Goal: Task Accomplishment & Management: Manage account settings

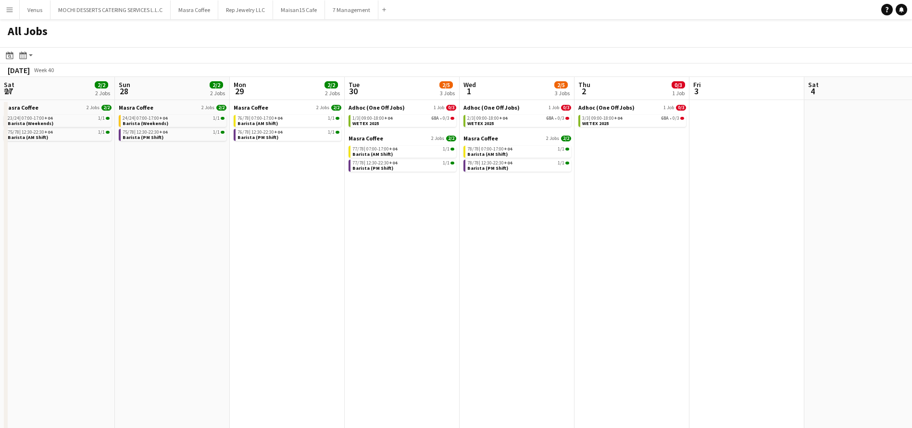
scroll to position [0, 313]
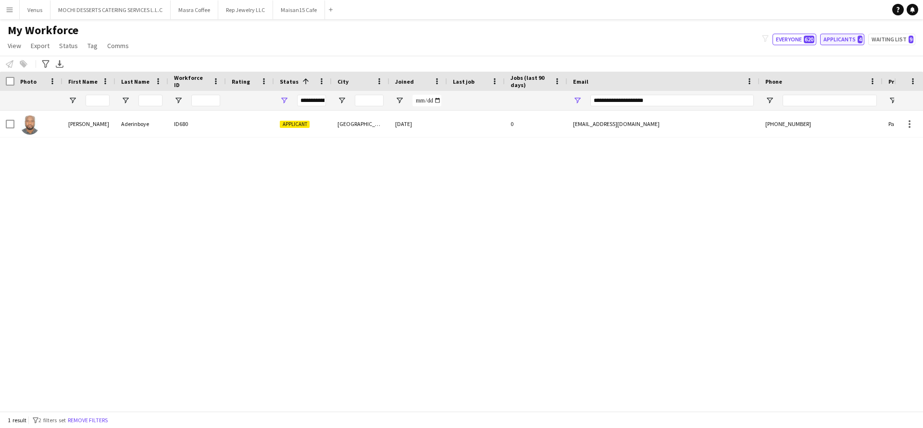
click at [838, 40] on button "Applicants 4" at bounding box center [843, 40] width 44 height 12
type input "**********"
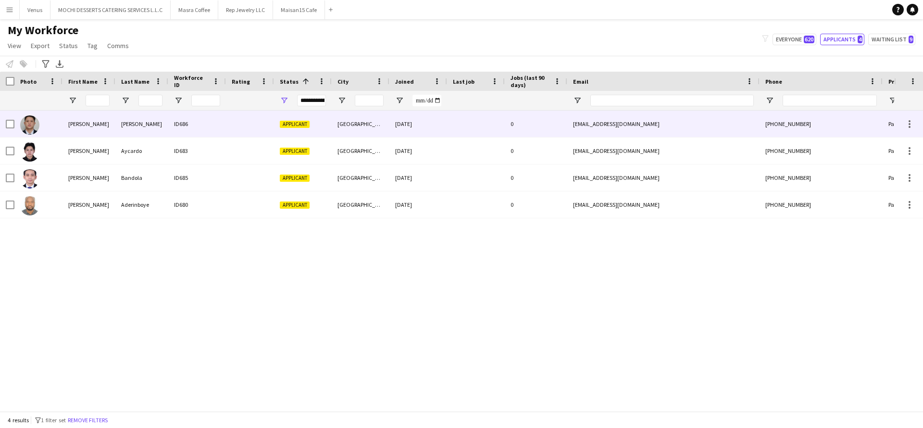
click at [75, 121] on div "Calvin Kevin" at bounding box center [89, 124] width 53 height 26
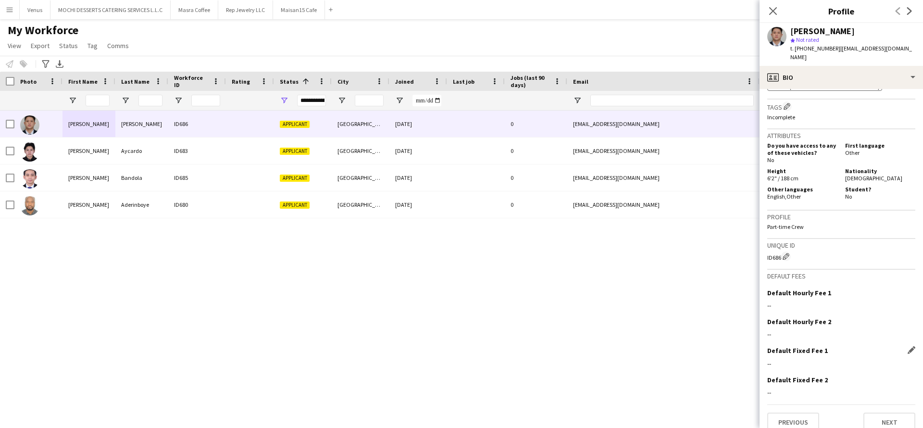
scroll to position [373, 0]
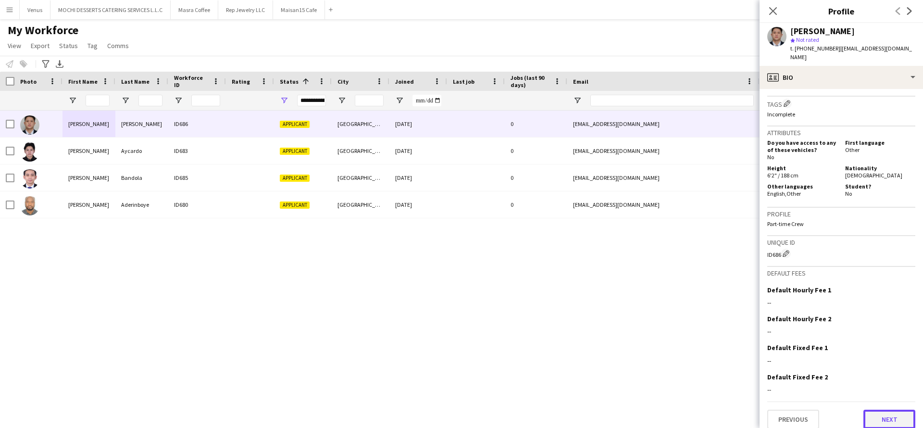
click at [877, 413] on button "Next" at bounding box center [890, 419] width 52 height 19
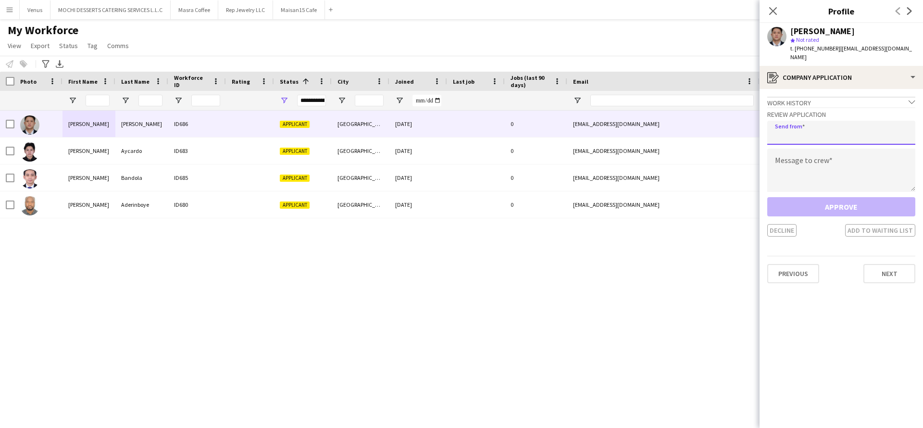
click at [807, 134] on input "email" at bounding box center [842, 133] width 148 height 24
paste input "**********"
type input "**********"
click at [805, 172] on textarea at bounding box center [842, 170] width 148 height 43
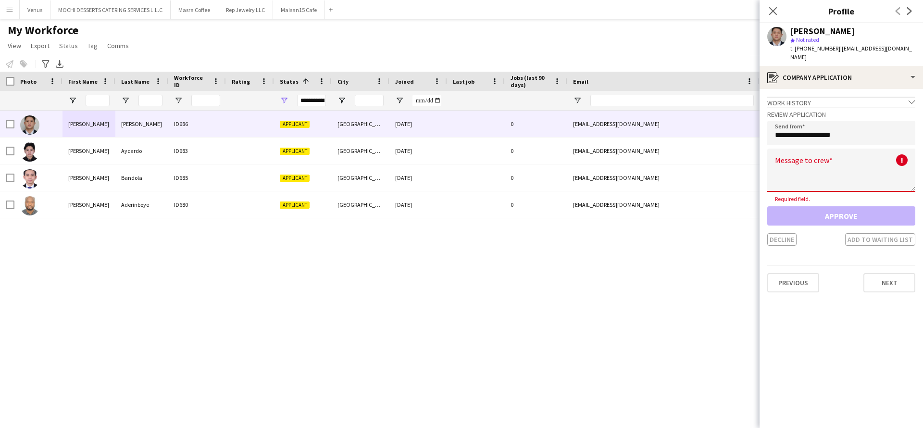
click at [808, 160] on textarea at bounding box center [842, 170] width 148 height 43
paste textarea "**********"
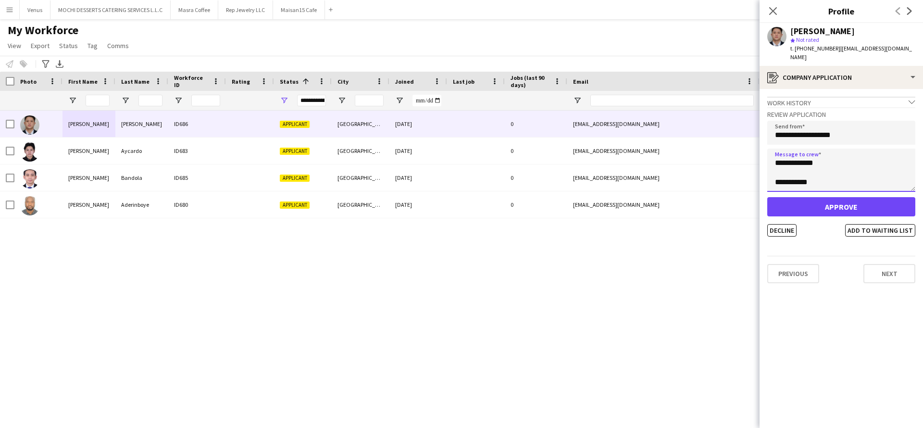
scroll to position [19, 0]
drag, startPoint x: 808, startPoint y: 187, endPoint x: 803, endPoint y: 196, distance: 10.5
click at [804, 195] on div "**********" at bounding box center [842, 171] width 148 height 129
type textarea "**********"
click at [800, 203] on button "Approve" at bounding box center [842, 206] width 148 height 19
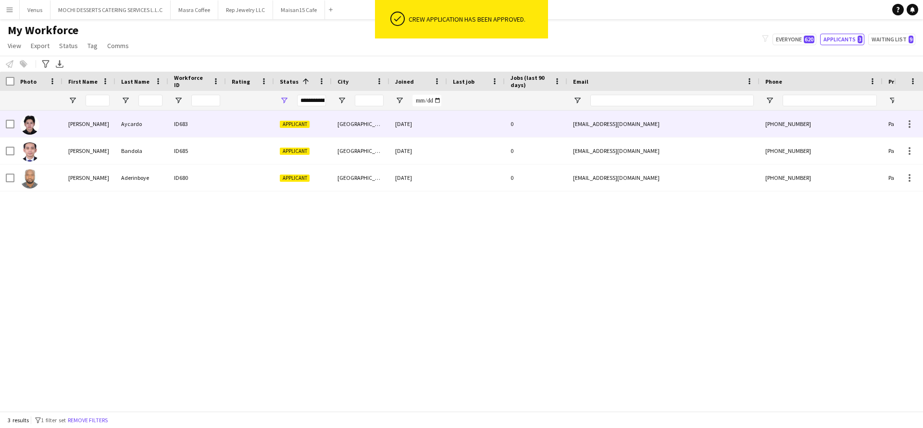
click at [188, 123] on div "ID683" at bounding box center [197, 124] width 58 height 26
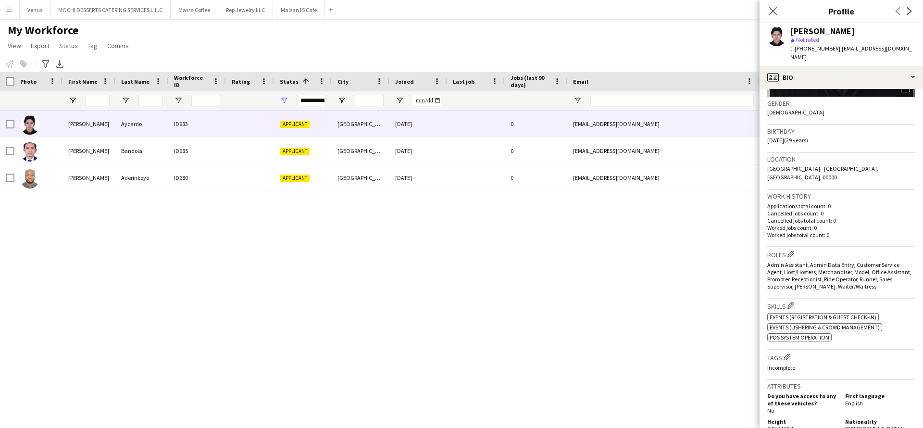
scroll to position [388, 0]
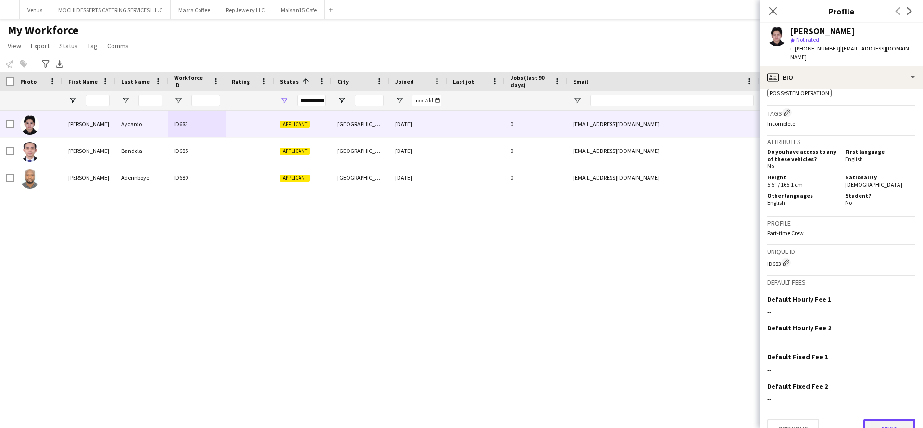
click at [875, 419] on button "Next" at bounding box center [890, 428] width 52 height 19
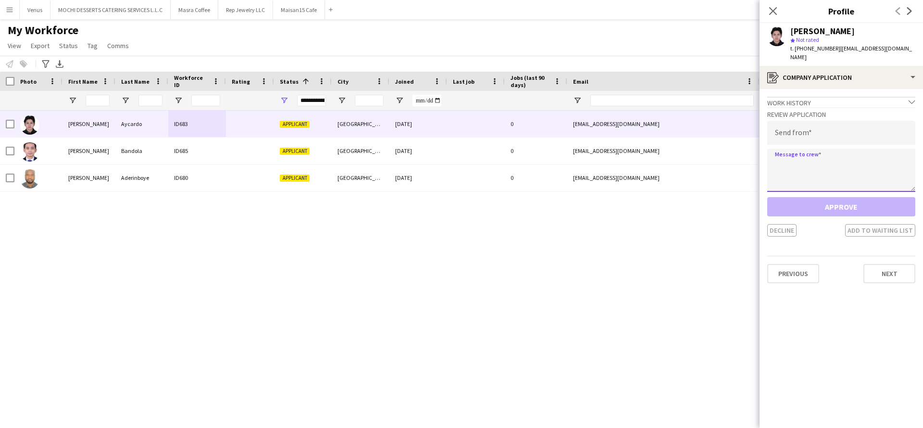
click at [818, 153] on textarea at bounding box center [842, 170] width 148 height 43
paste textarea "**********"
type textarea "**********"
click at [814, 127] on input "email" at bounding box center [842, 133] width 148 height 24
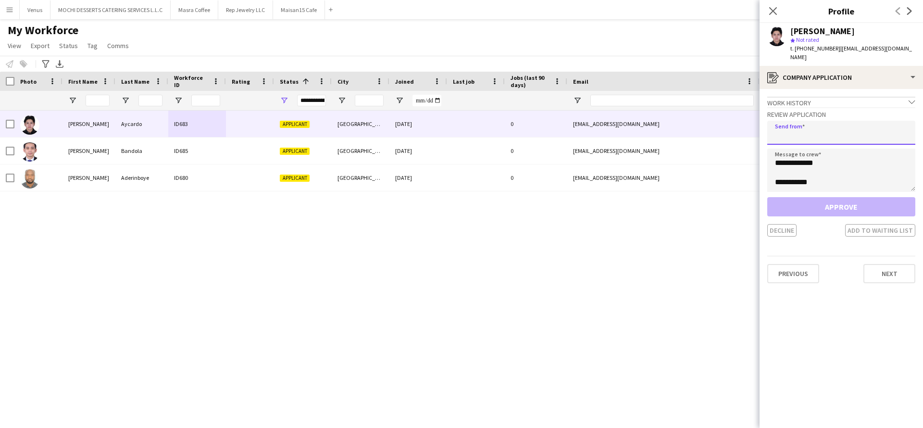
paste input "**********"
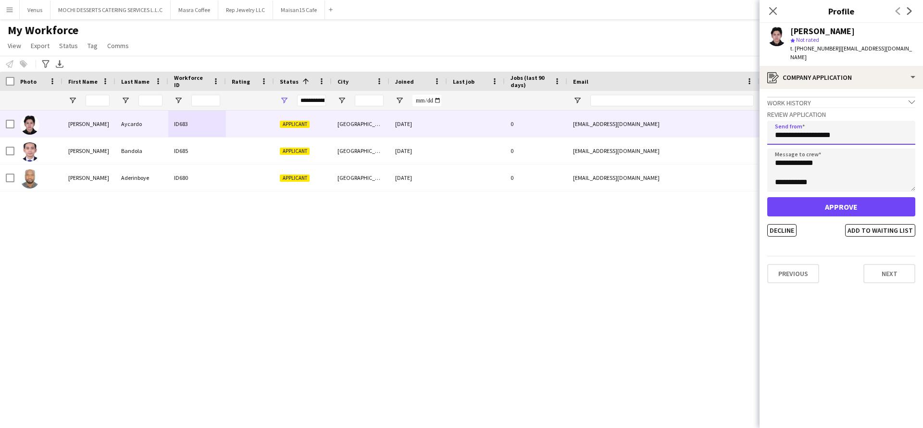
type input "**********"
click at [818, 199] on button "Approve" at bounding box center [842, 206] width 148 height 19
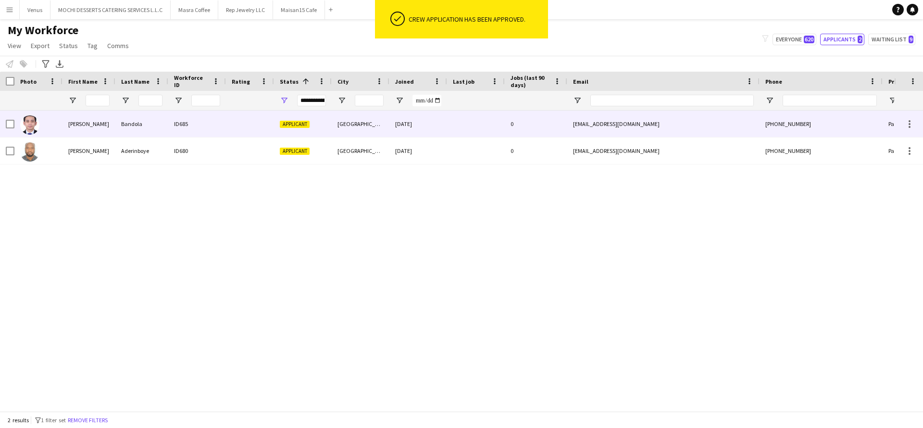
click at [115, 129] on div "Bandola" at bounding box center [141, 124] width 53 height 26
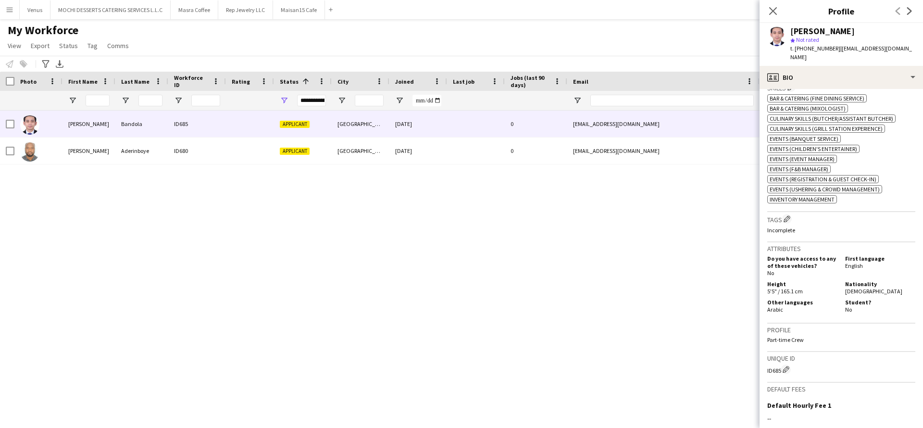
scroll to position [476, 0]
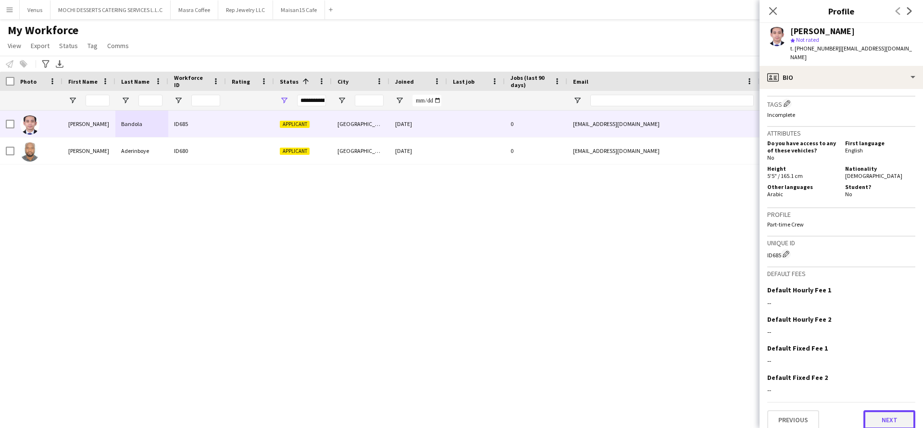
click at [867, 410] on button "Next" at bounding box center [890, 419] width 52 height 19
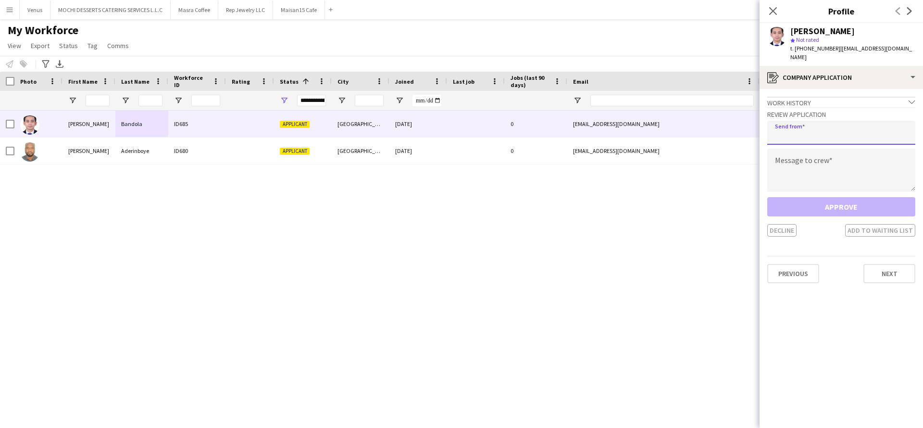
click at [818, 133] on input "email" at bounding box center [842, 133] width 148 height 24
paste input "**********"
type input "**********"
click at [818, 160] on textarea at bounding box center [842, 170] width 148 height 43
paste textarea "**********"
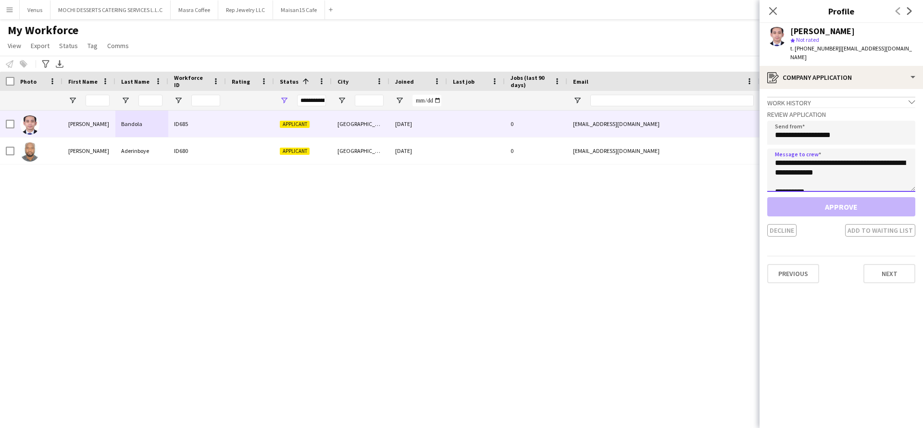
scroll to position [6, 0]
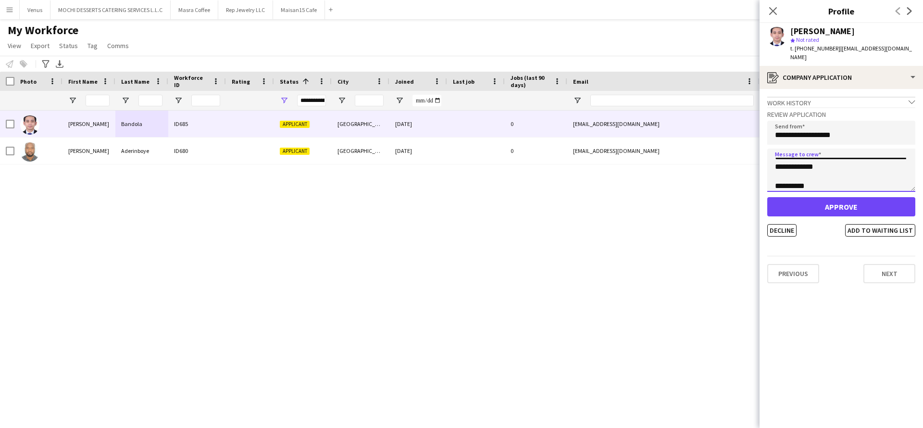
type textarea "**********"
click at [812, 197] on button "Approve" at bounding box center [842, 206] width 148 height 19
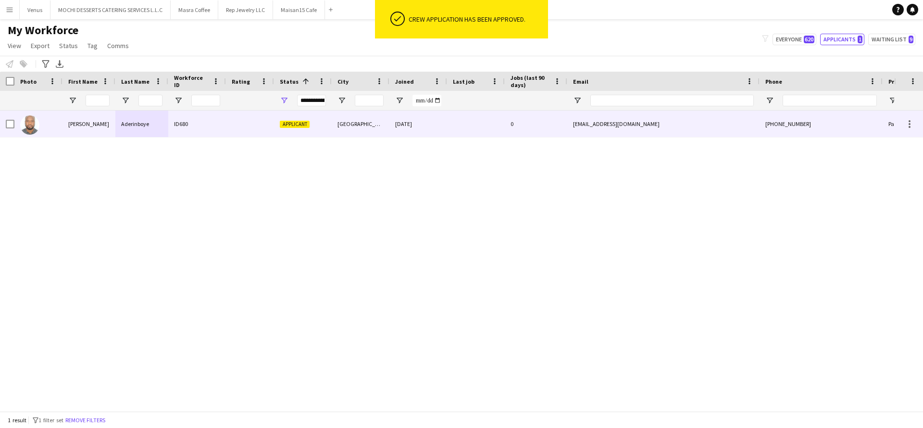
click at [275, 117] on div "Applicant" at bounding box center [303, 124] width 58 height 26
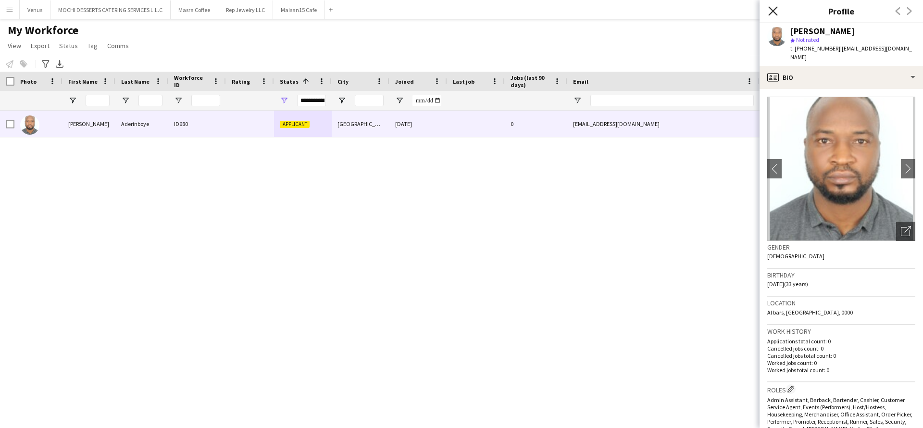
click at [770, 6] on icon "Close pop-in" at bounding box center [773, 10] width 9 height 9
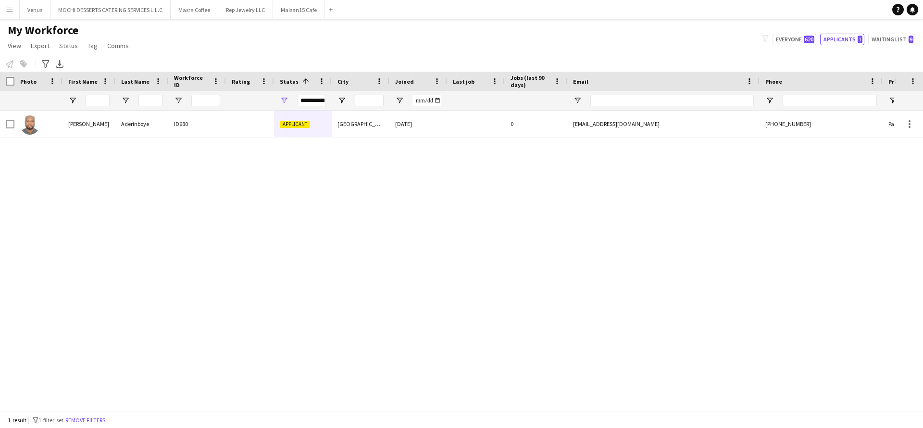
click at [161, 243] on div "Samuel Aderinboye ID680 Applicant Dubai 11-08-2025 0 saderinboye@gmail.com +971…" at bounding box center [447, 256] width 895 height 290
click at [788, 38] on button "Everyone 620" at bounding box center [795, 40] width 44 height 12
type input "**********"
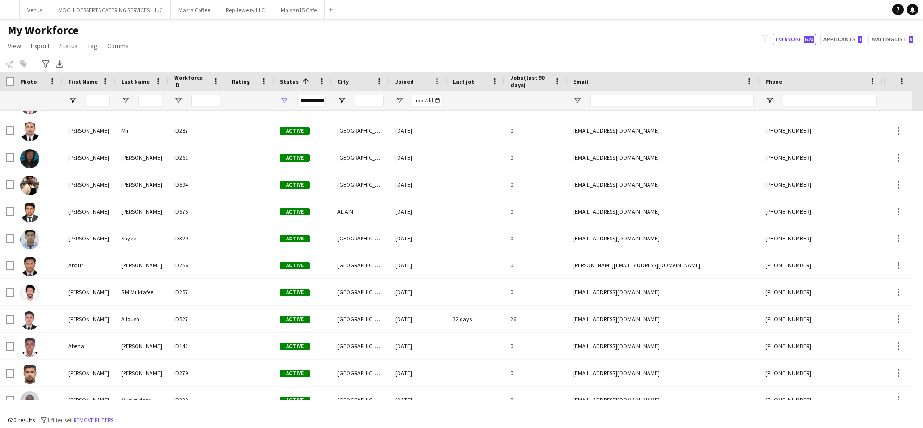
scroll to position [361, 0]
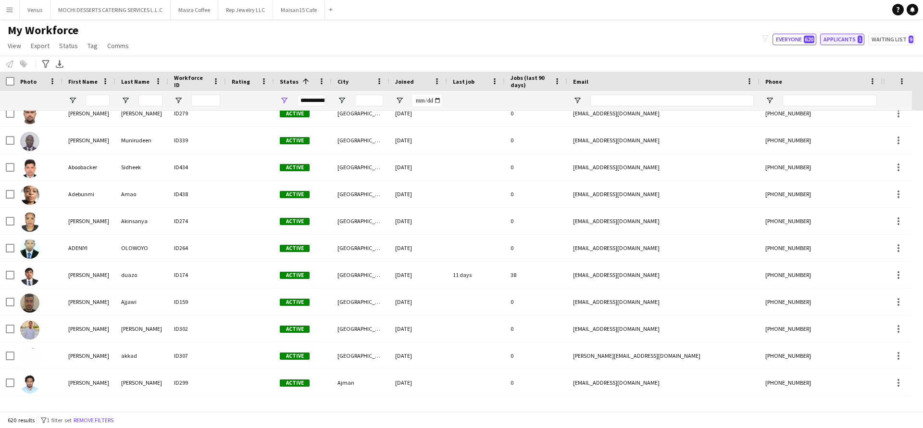
click at [850, 36] on button "Applicants 1" at bounding box center [843, 40] width 44 height 12
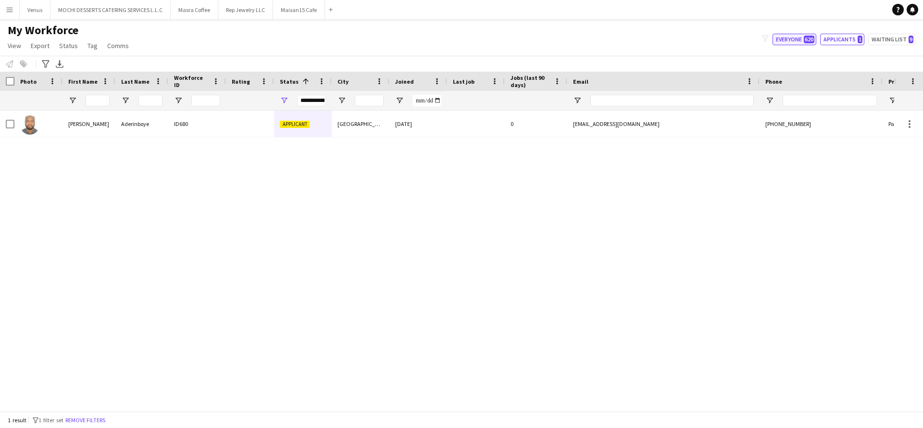
click at [795, 36] on button "Everyone 620" at bounding box center [795, 40] width 44 height 12
type input "**********"
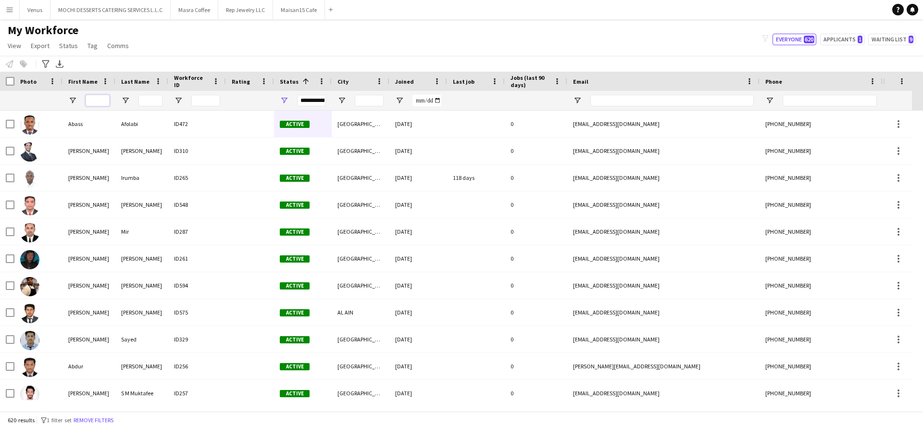
click at [105, 103] on input "First Name Filter Input" at bounding box center [98, 101] width 24 height 12
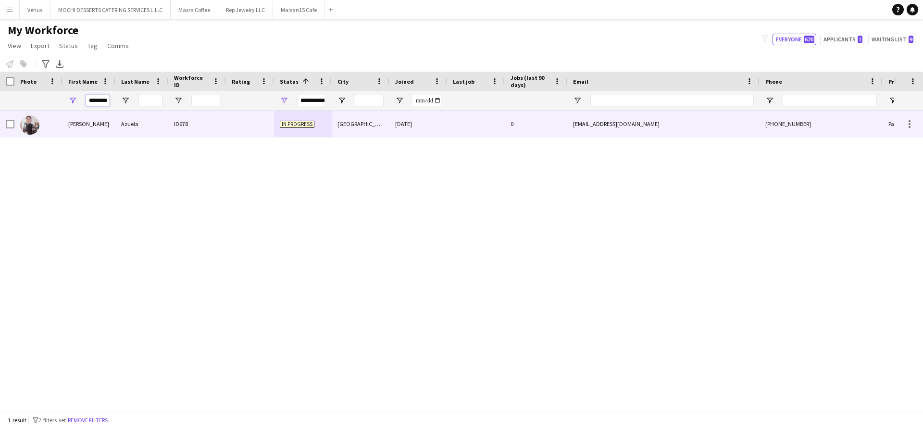
type input "********"
click at [213, 133] on div "ID678" at bounding box center [197, 124] width 58 height 26
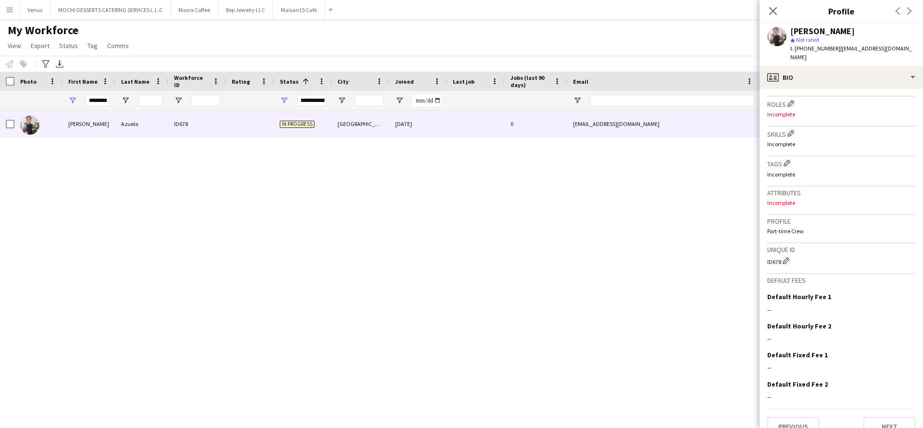
scroll to position [292, 0]
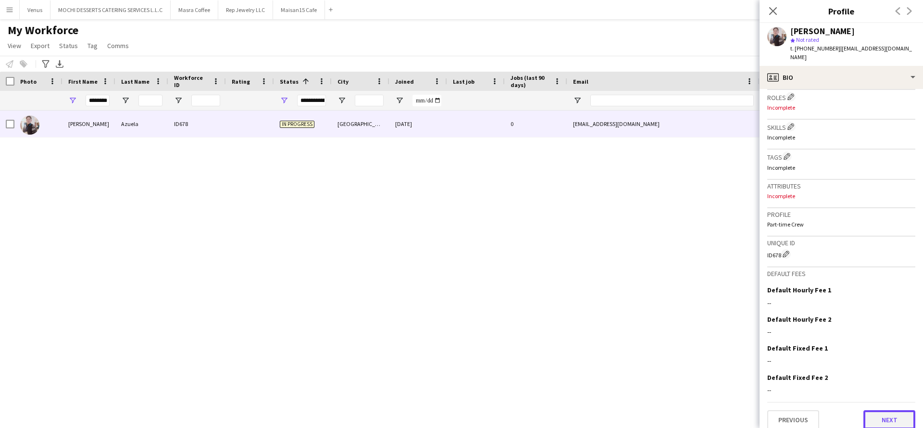
click at [883, 410] on button "Next" at bounding box center [890, 419] width 52 height 19
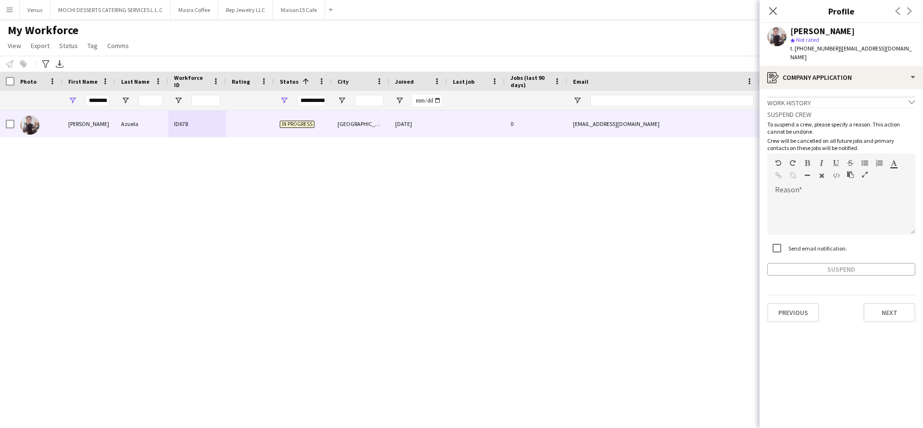
click at [895, 316] on app-crew-profile-application "Work history chevron-down Incomplete Suspend crew To suspend a crew, please spe…" at bounding box center [842, 258] width 164 height 339
click at [879, 307] on button "Next" at bounding box center [890, 312] width 52 height 19
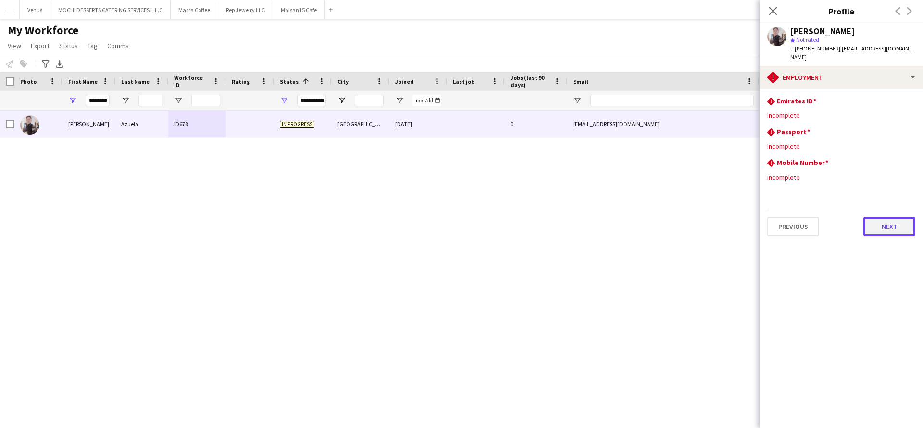
click at [901, 223] on button "Next" at bounding box center [890, 226] width 52 height 19
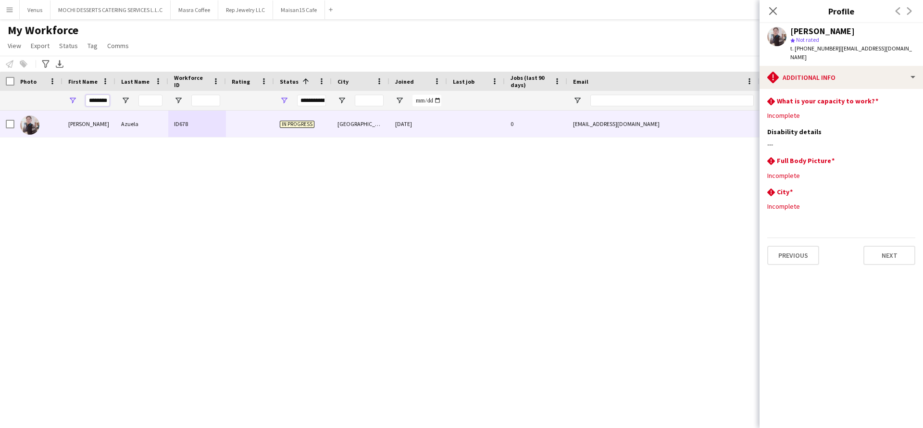
drag, startPoint x: 107, startPoint y: 101, endPoint x: 64, endPoint y: 100, distance: 43.3
click at [64, 100] on div "********" at bounding box center [89, 100] width 53 height 19
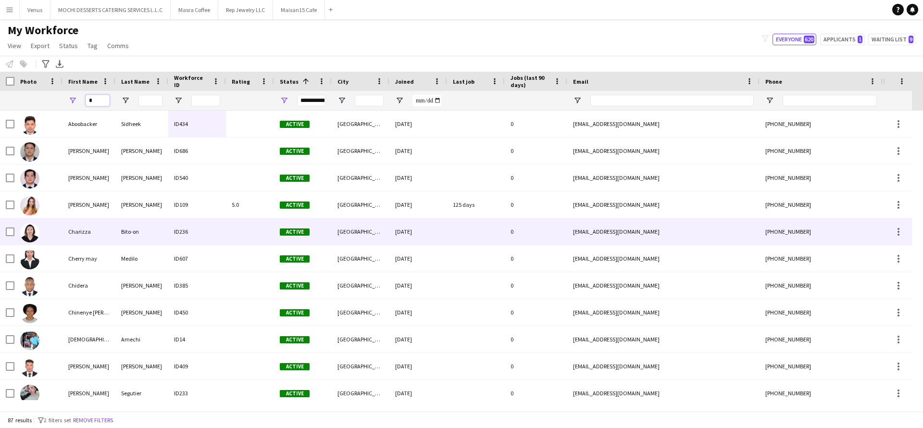
type input "*"
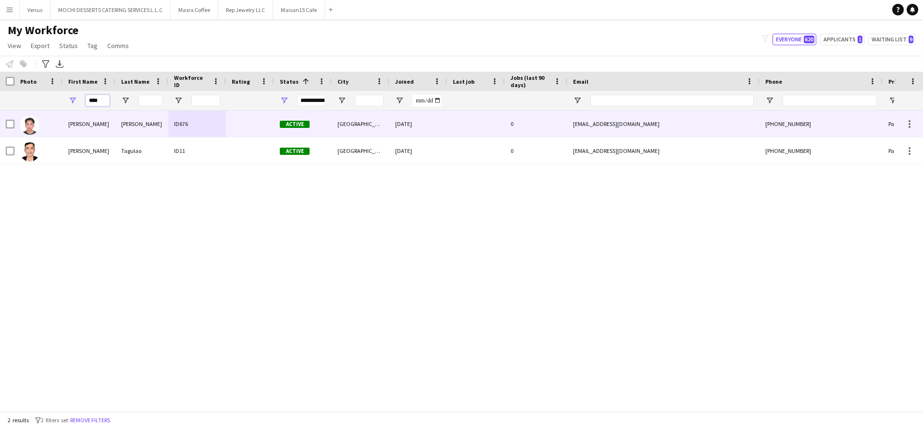
type input "****"
click at [84, 126] on div "Joel Benedict G" at bounding box center [89, 124] width 53 height 26
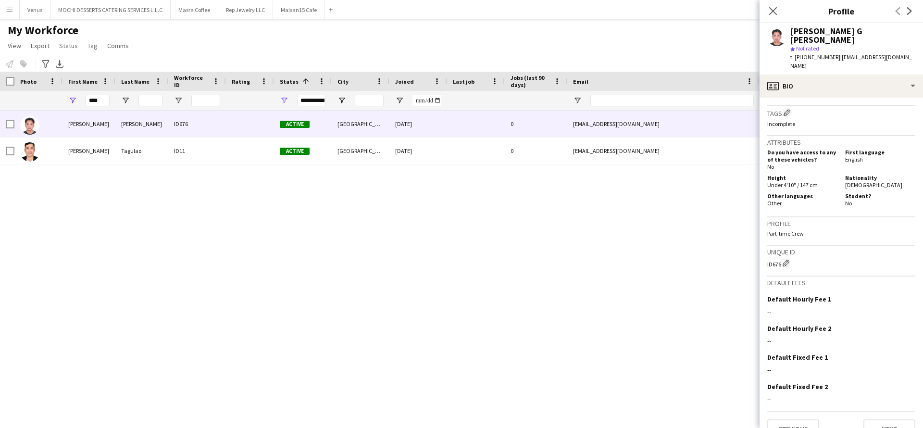
scroll to position [346, 0]
click at [769, 5] on app-icon "Close pop-in" at bounding box center [774, 11] width 14 height 14
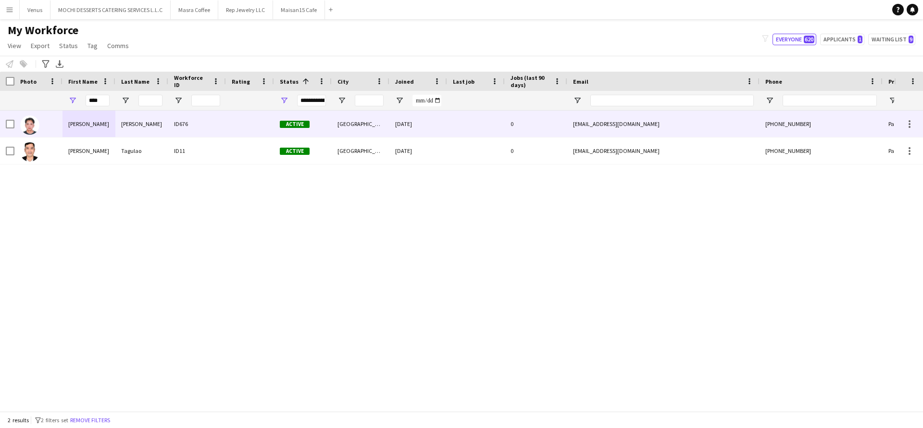
click at [89, 119] on div "Joel Benedict G" at bounding box center [89, 124] width 53 height 26
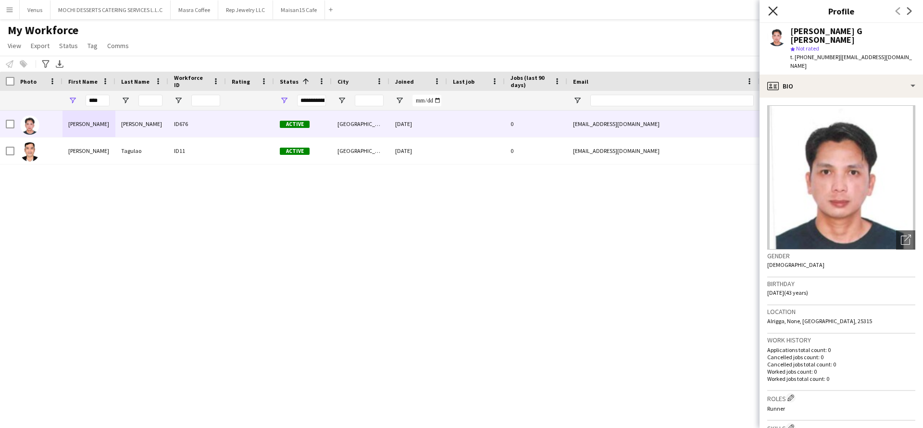
click at [775, 14] on icon "Close pop-in" at bounding box center [773, 10] width 9 height 9
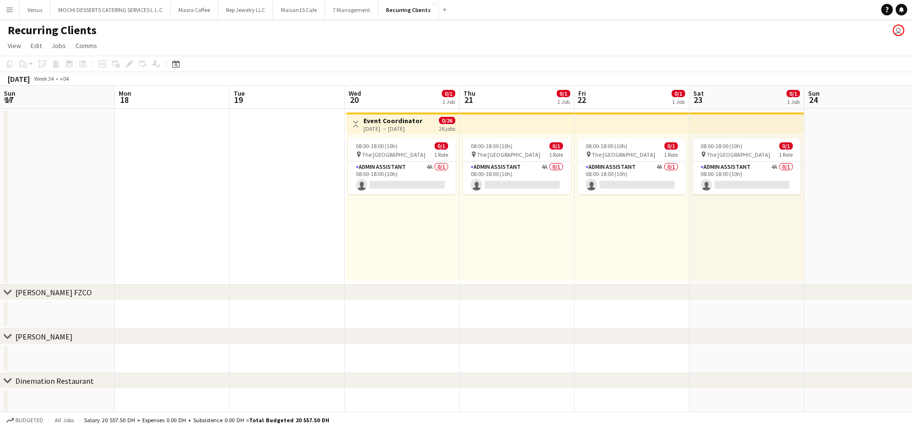
scroll to position [0, 273]
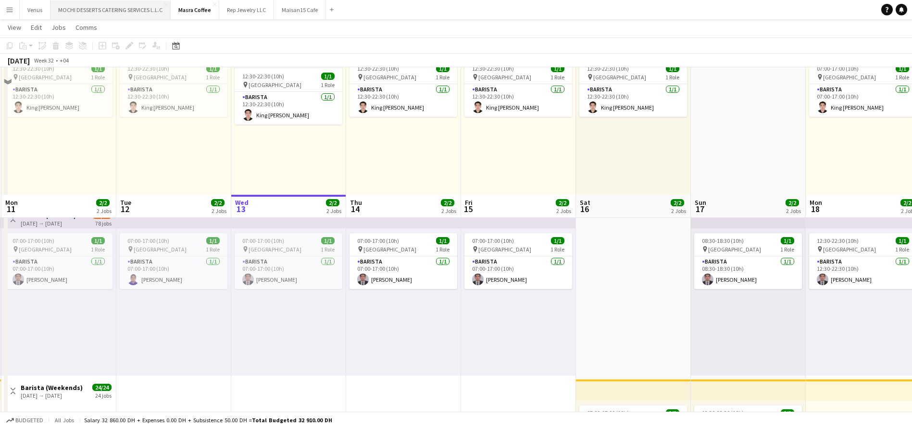
scroll to position [72, 0]
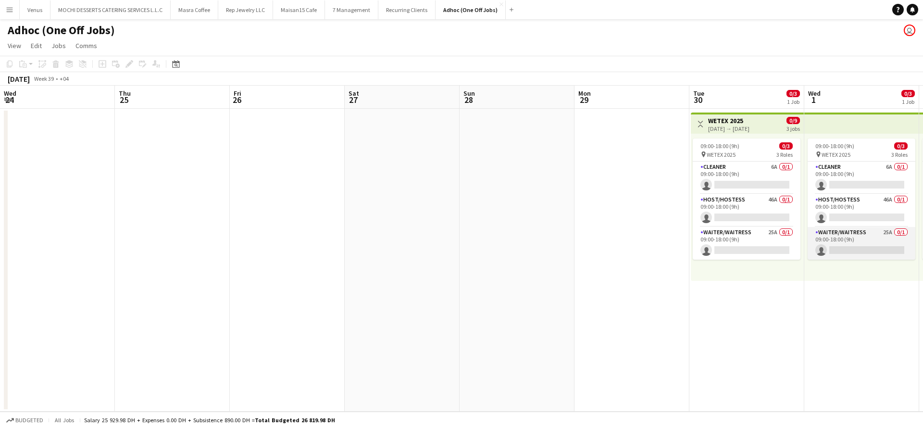
scroll to position [0, 331]
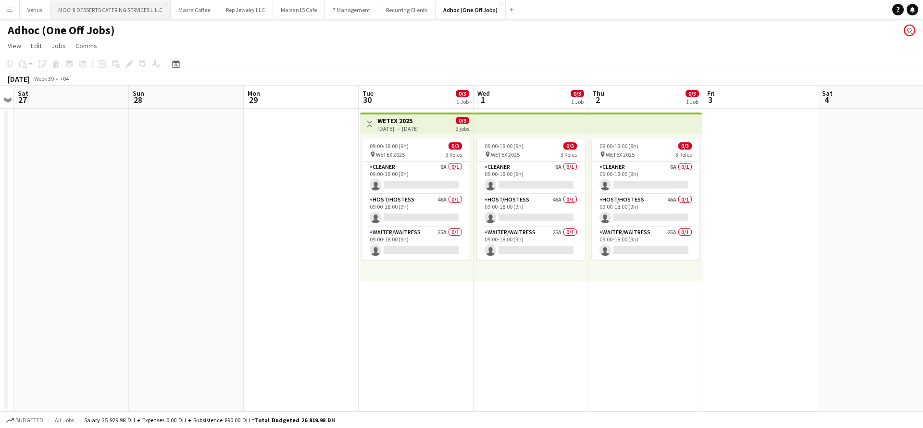
click at [108, 11] on button "MOCHI DESSERTS CATERING SERVICES L.L.C Close" at bounding box center [111, 9] width 120 height 19
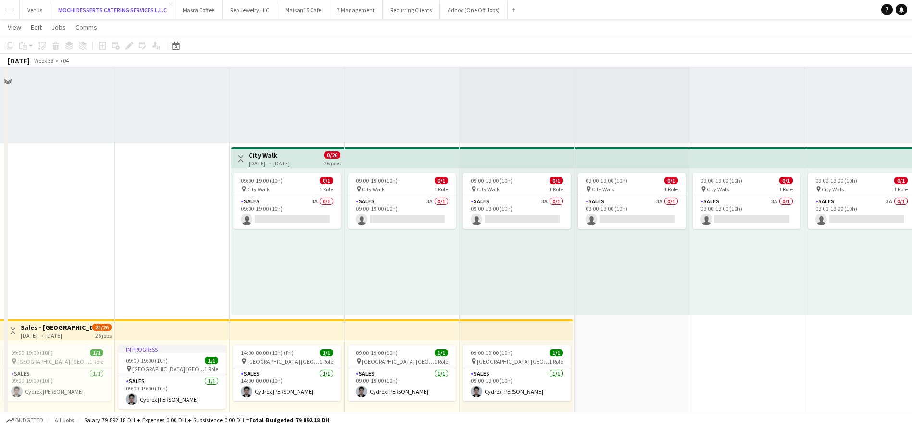
scroll to position [1659, 0]
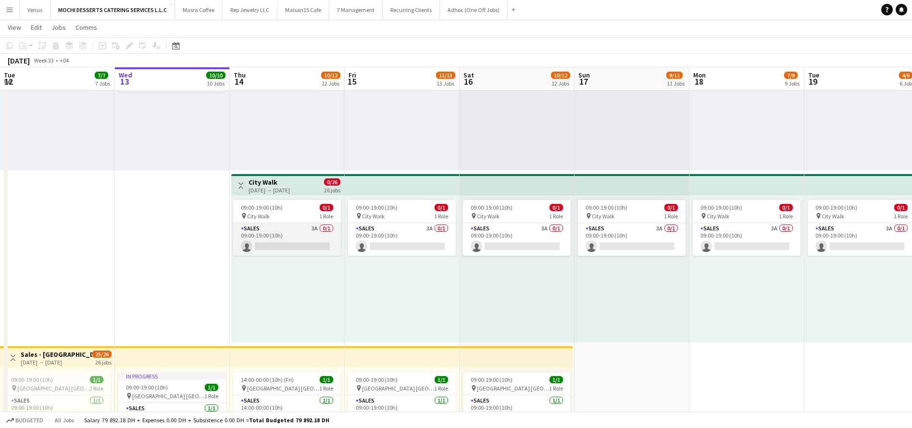
click at [291, 241] on app-card-role "Sales 3A 0/1 09:00-19:00 (10h) single-neutral-actions" at bounding box center [287, 239] width 108 height 33
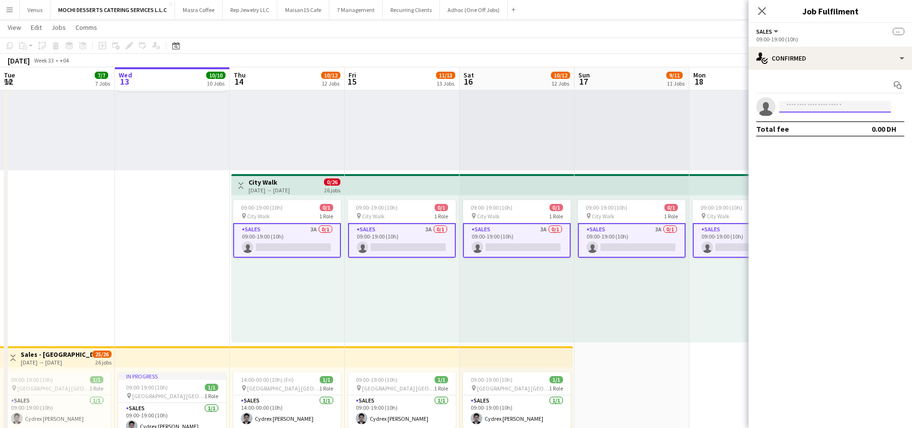
click at [824, 105] on input at bounding box center [836, 107] width 112 height 12
click at [318, 188] on div "Toggle View City Walk 14-08-2025 → 12-09-2025 0/26 26 jobs" at bounding box center [287, 185] width 105 height 16
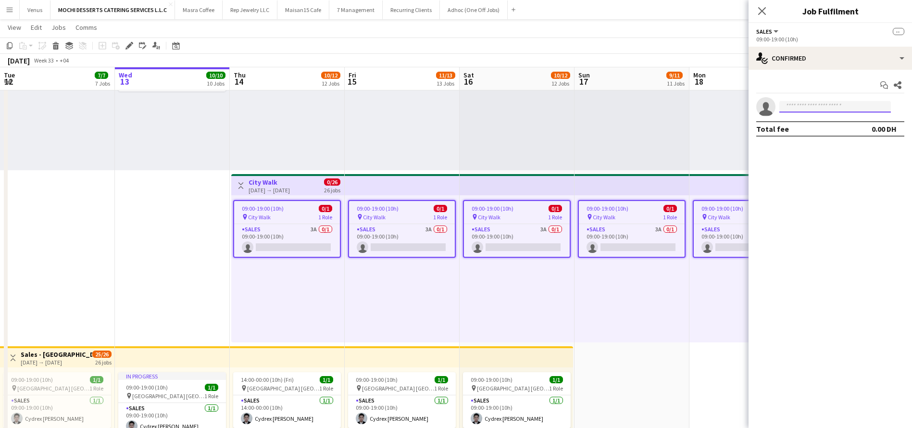
click at [825, 109] on input at bounding box center [836, 107] width 112 height 12
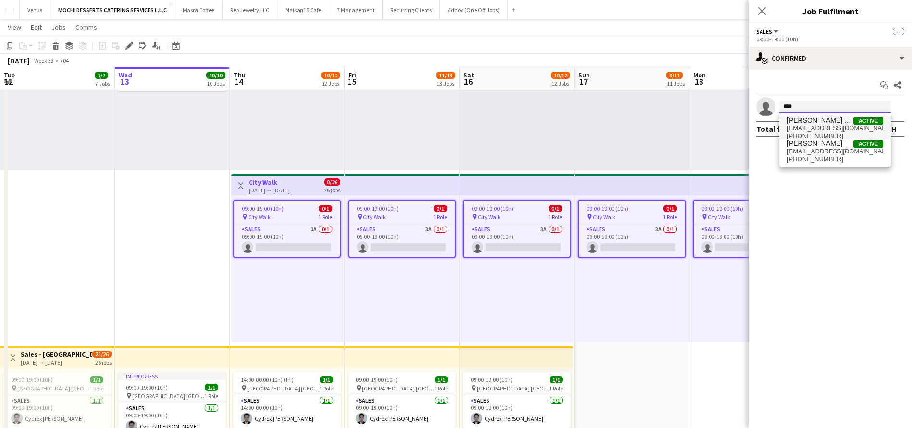
type input "****"
click at [831, 127] on span "jbmagpayo108@gmail.com" at bounding box center [835, 129] width 96 height 8
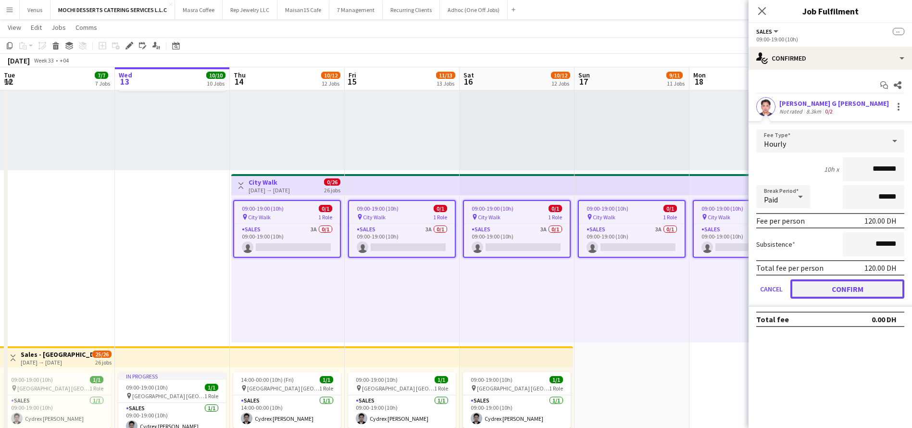
click at [860, 281] on button "Confirm" at bounding box center [848, 288] width 114 height 19
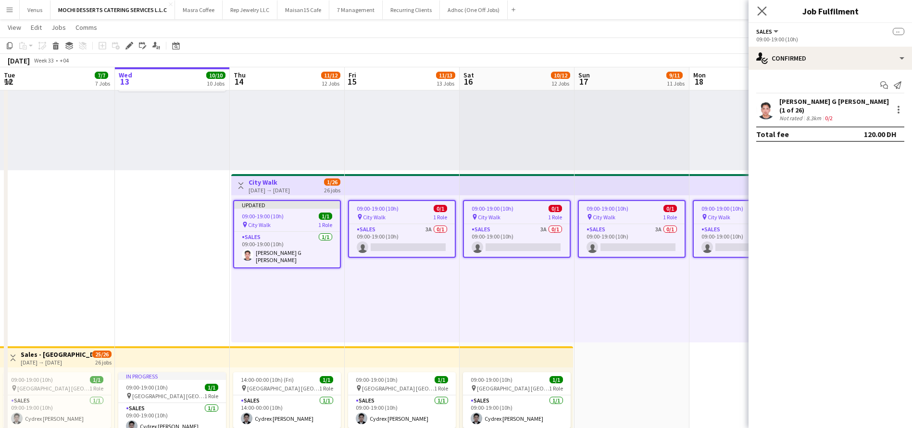
click at [761, 5] on app-icon "Close pop-in" at bounding box center [763, 11] width 14 height 14
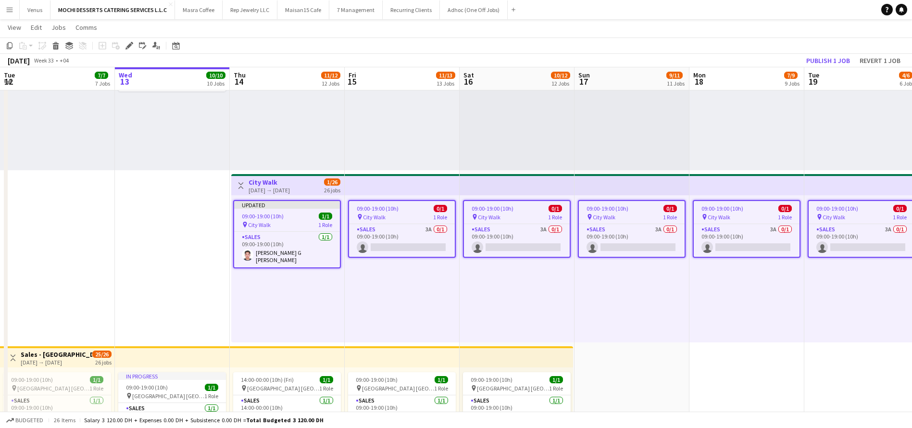
click at [402, 187] on app-top-bar at bounding box center [402, 184] width 115 height 21
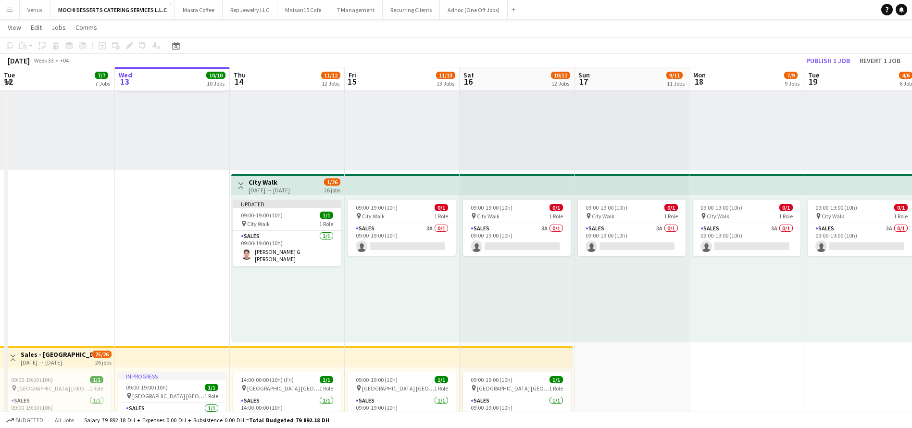
click at [403, 182] on app-top-bar at bounding box center [402, 184] width 115 height 21
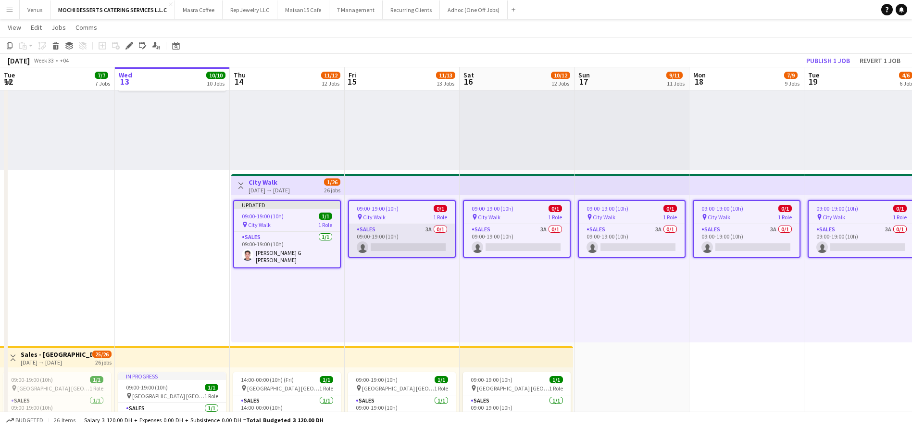
click at [425, 244] on app-card-role "Sales 3A 0/1 09:00-19:00 (10h) single-neutral-actions" at bounding box center [402, 240] width 106 height 33
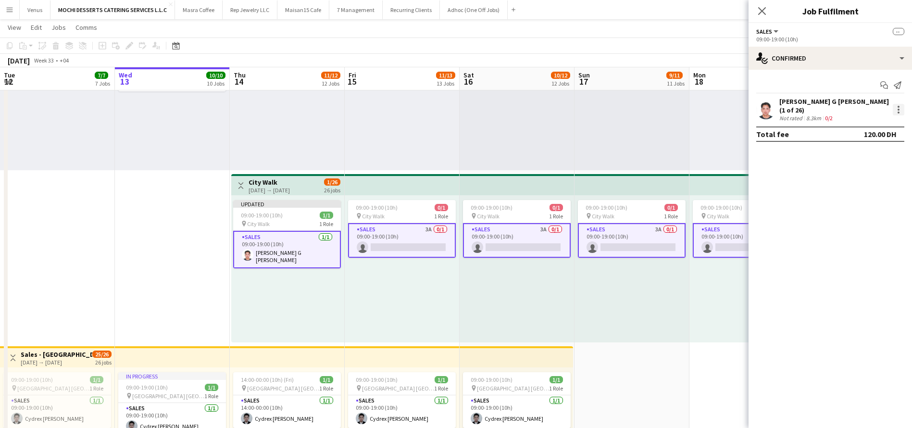
click at [901, 107] on div at bounding box center [899, 110] width 12 height 12
click at [856, 190] on span "Remove" at bounding box center [851, 193] width 29 height 8
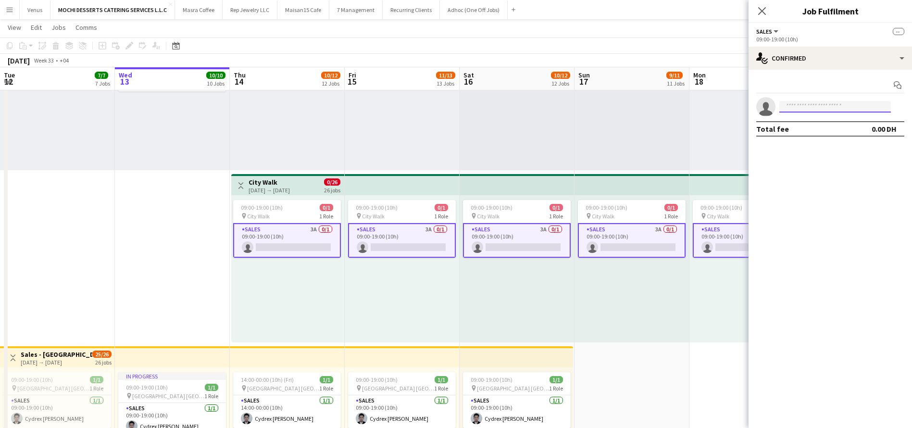
click at [852, 107] on input at bounding box center [836, 107] width 112 height 12
type input "*******"
click at [810, 126] on span "jbmagpayo108@gmail.com" at bounding box center [835, 129] width 96 height 8
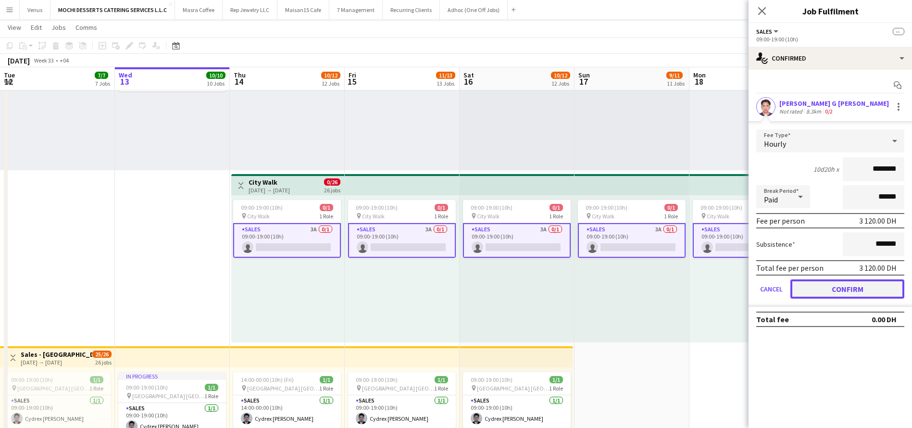
click at [870, 284] on button "Confirm" at bounding box center [848, 288] width 114 height 19
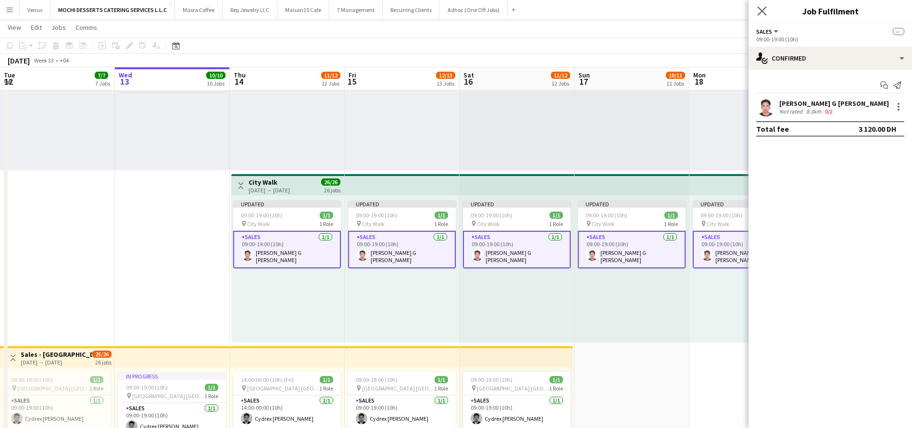
click at [767, 13] on app-icon "Close pop-in" at bounding box center [763, 11] width 14 height 14
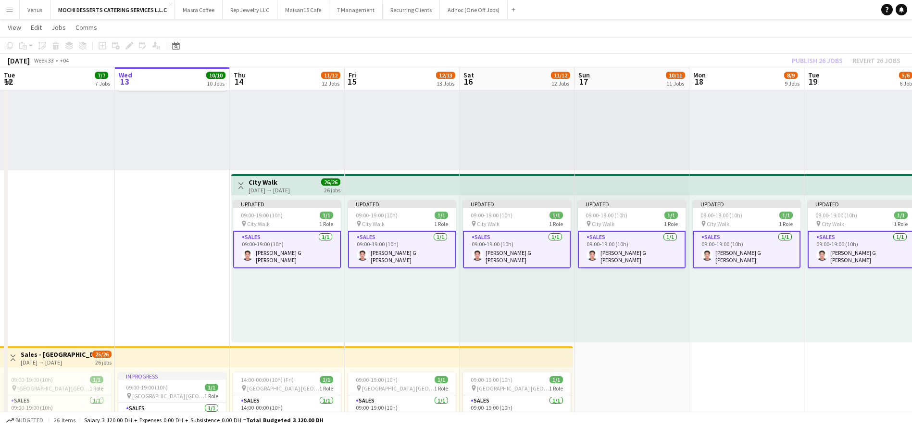
click at [824, 59] on div "Publish 26 jobs Revert 26 jobs" at bounding box center [847, 60] width 132 height 13
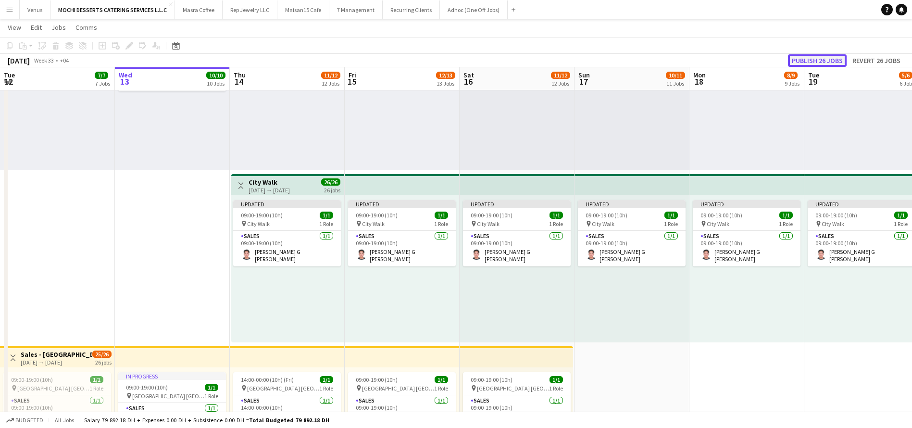
click at [825, 63] on button "Publish 26 jobs" at bounding box center [817, 60] width 59 height 13
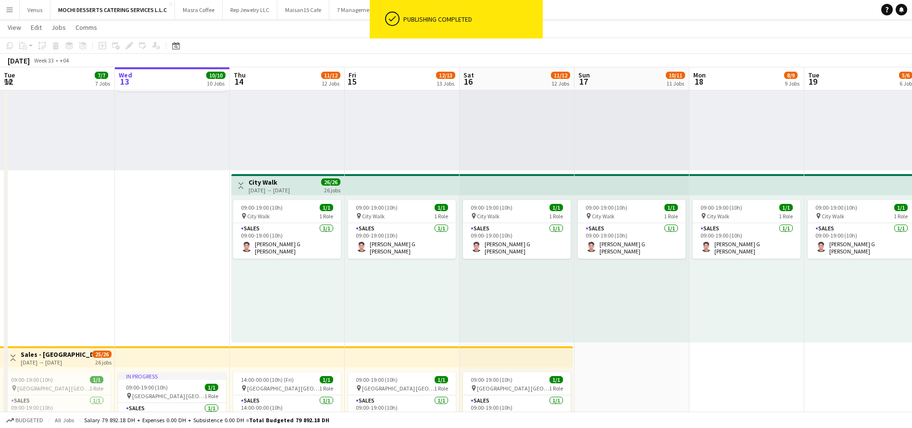
click at [284, 186] on div "City Walk 14-08-2025 → 12-09-2025" at bounding box center [269, 186] width 41 height 16
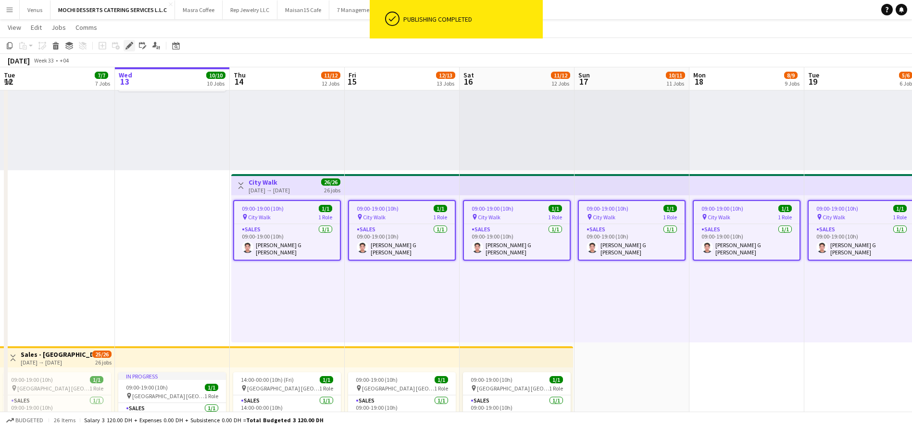
click at [132, 46] on icon "Edit" at bounding box center [130, 46] width 8 height 8
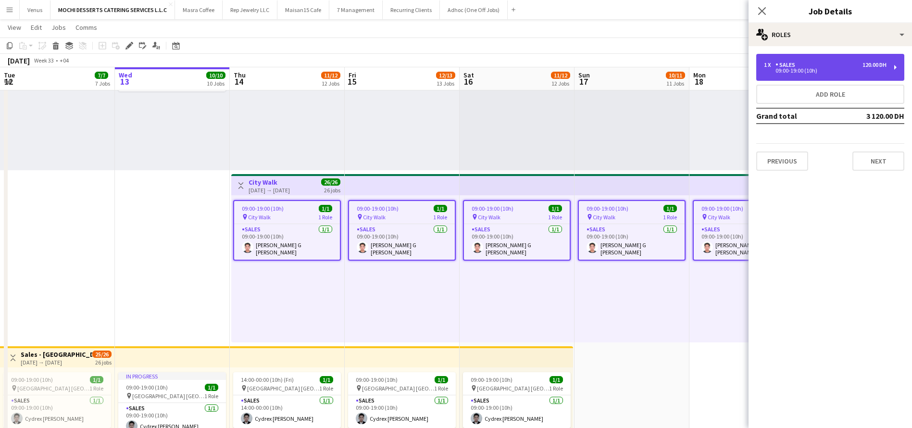
click at [892, 61] on div "1 x Sales 120.00 DH 09:00-19:00 (10h)" at bounding box center [831, 67] width 148 height 27
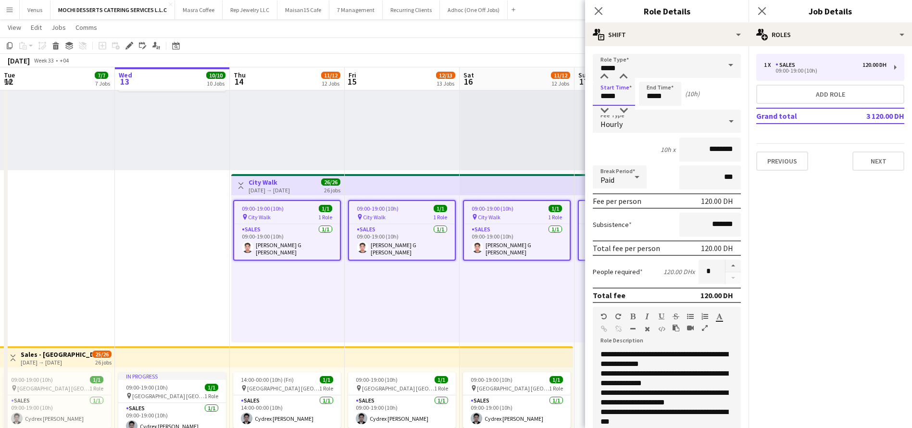
drag, startPoint x: 622, startPoint y: 97, endPoint x: 573, endPoint y: 97, distance: 49.1
type input "*****"
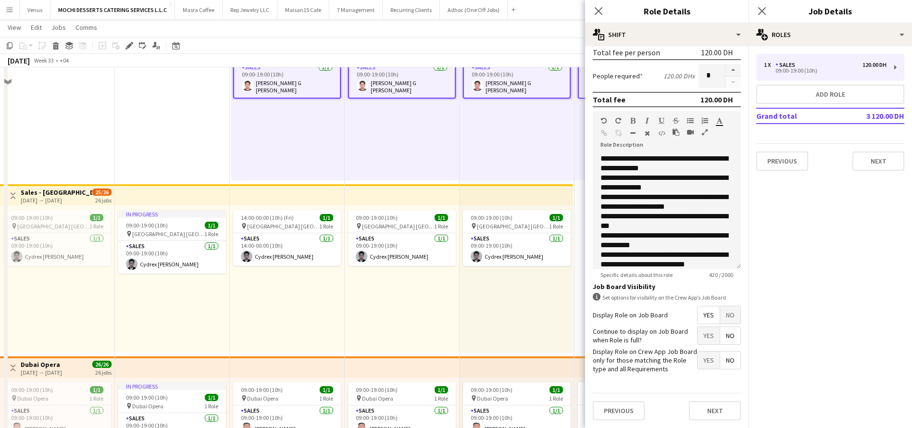
scroll to position [1938, 0]
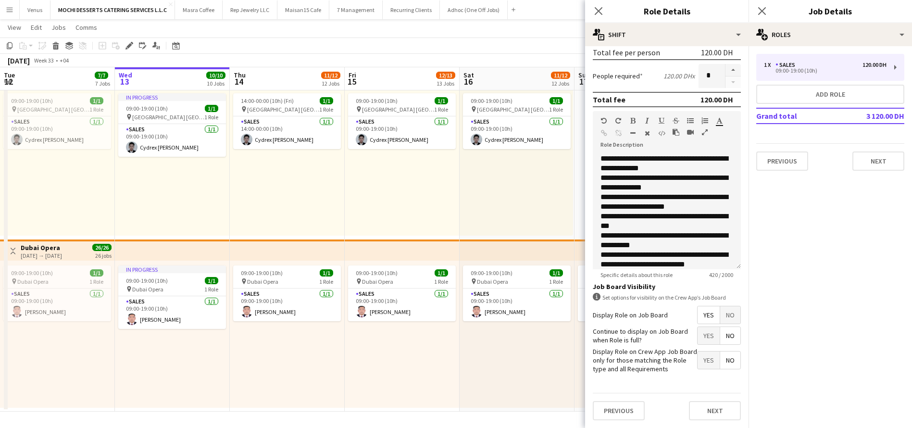
type input "*****"
click at [701, 424] on div "Previous Next" at bounding box center [667, 410] width 148 height 35
click at [707, 414] on button "Next" at bounding box center [715, 410] width 52 height 19
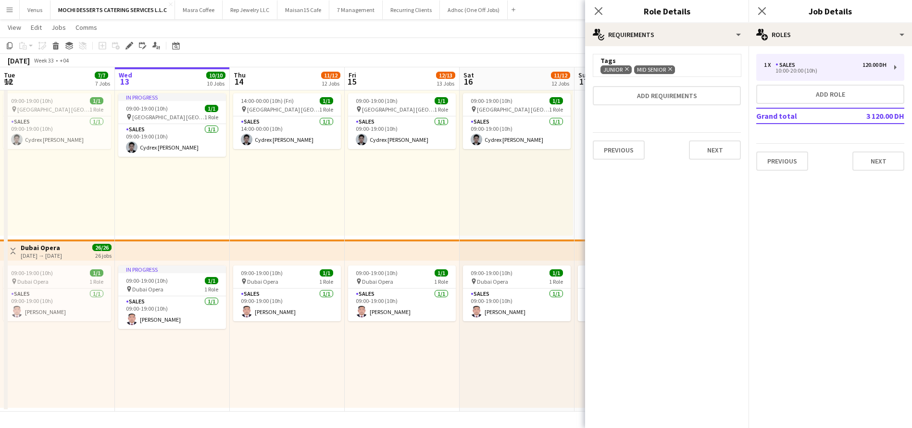
scroll to position [0, 0]
click at [707, 139] on div "Previous Next" at bounding box center [667, 149] width 148 height 35
click at [716, 152] on button "Next" at bounding box center [715, 149] width 52 height 19
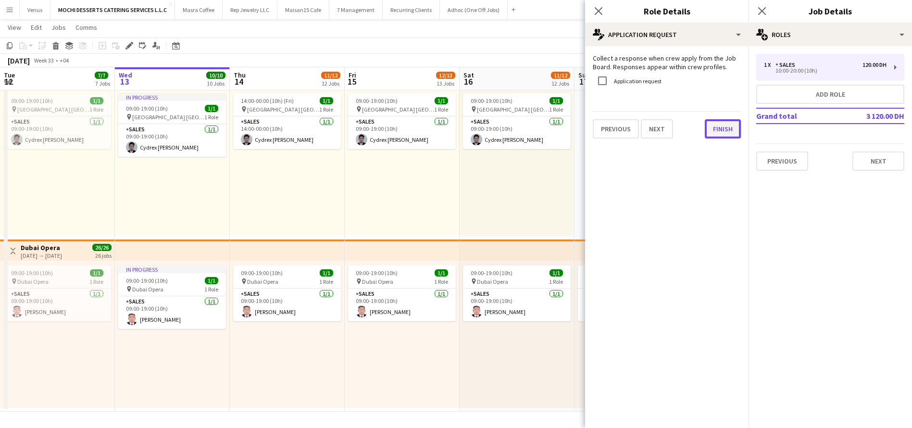
click at [705, 133] on button "Finish" at bounding box center [723, 128] width 36 height 19
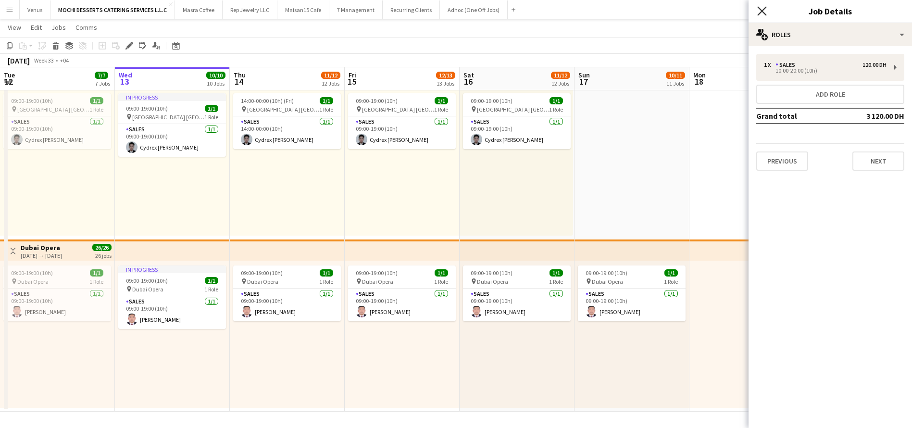
click at [763, 10] on icon at bounding box center [762, 10] width 9 height 9
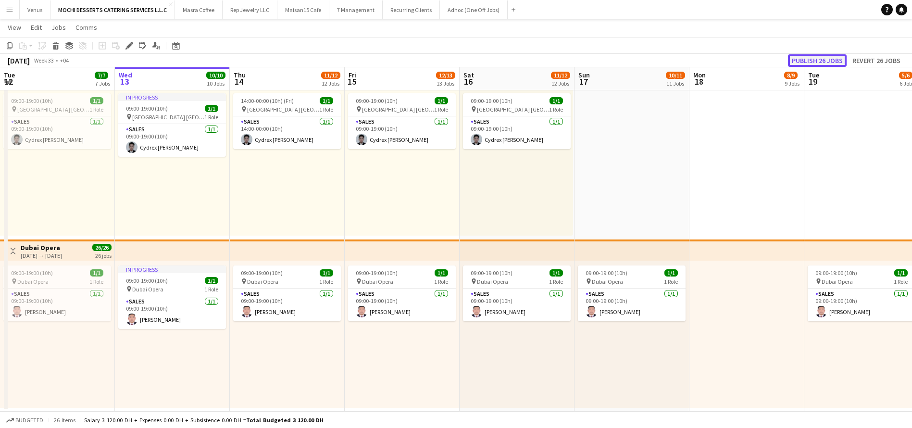
click at [834, 62] on button "Publish 26 jobs" at bounding box center [817, 60] width 59 height 13
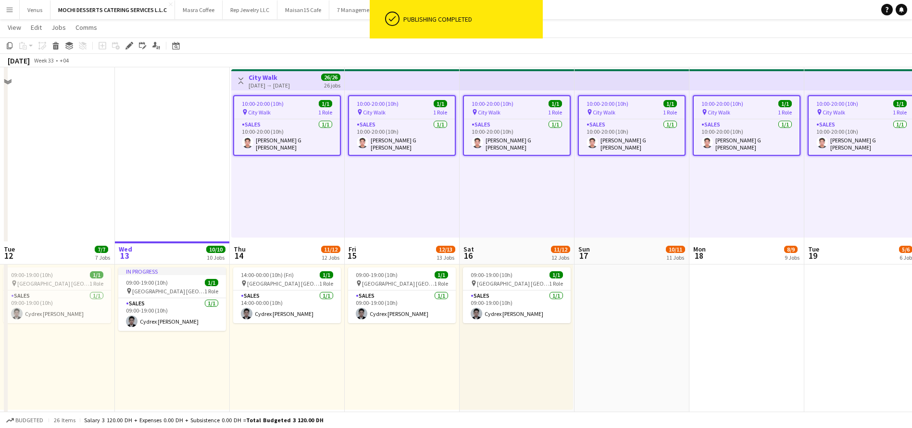
scroll to position [1722, 0]
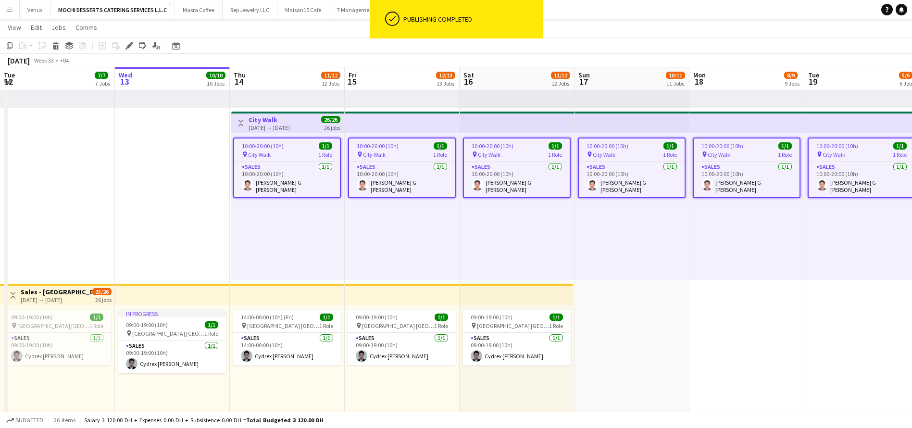
click at [513, 102] on div "14:00-00:00 (10h) (Sun) 1/1 pin Yas Mall Abu Dhabi 1 Role Sales 1/1 14:00-00:00…" at bounding box center [517, 34] width 115 height 147
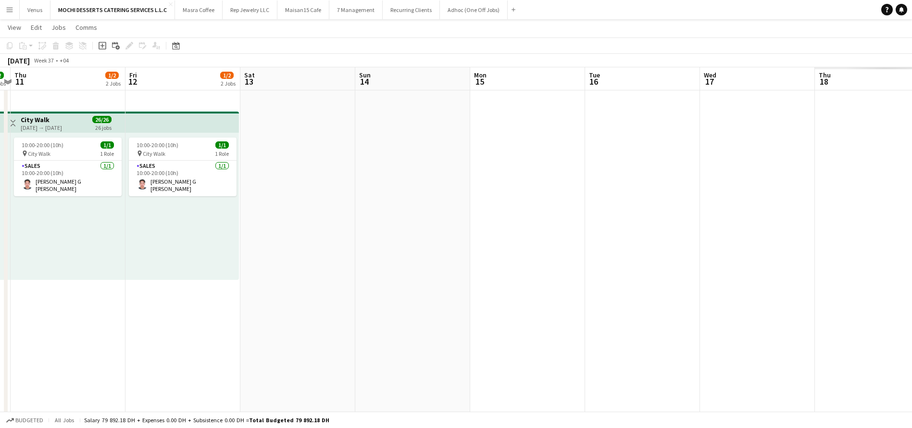
scroll to position [0, 303]
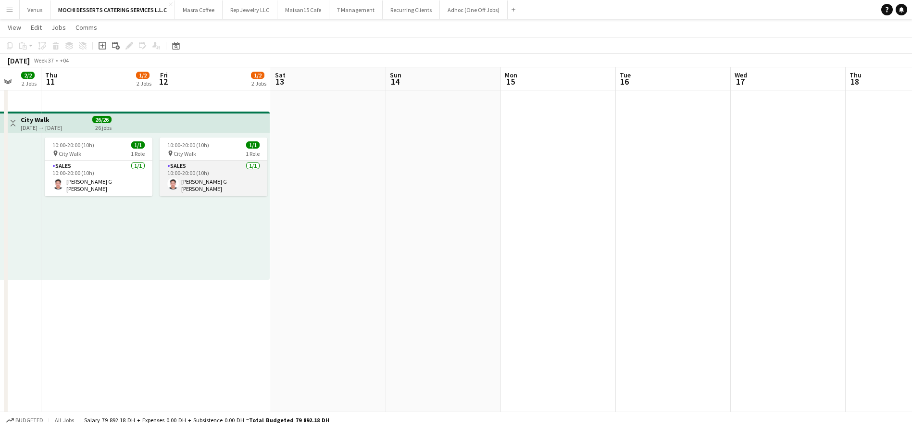
click at [190, 177] on app-card-role "Sales 1/1 10:00-20:00 (10h) Joel Benedict G Magpayo" at bounding box center [214, 179] width 108 height 36
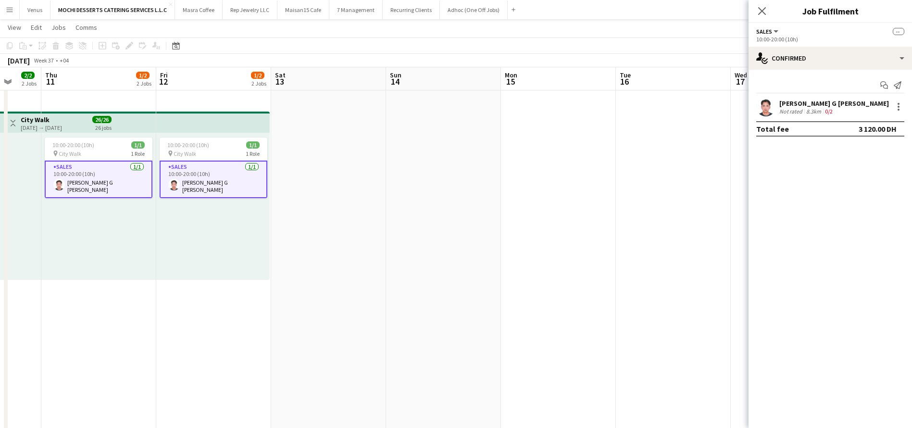
click at [824, 103] on div "Joel Benedict G Magpayo" at bounding box center [835, 103] width 110 height 9
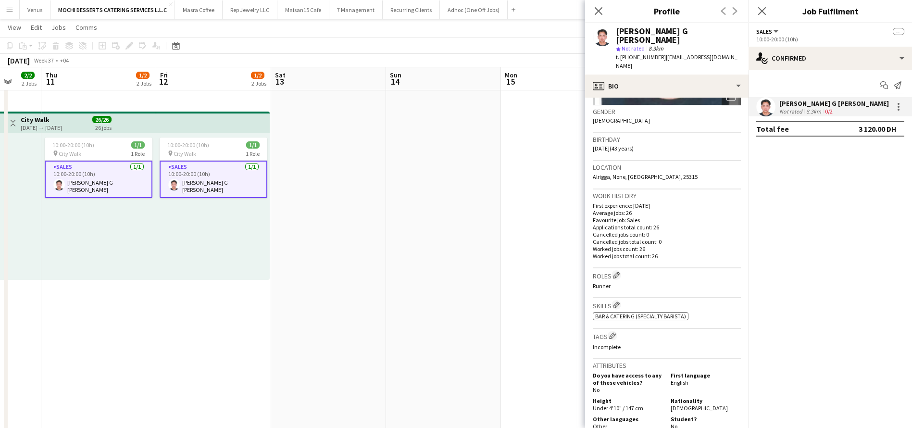
scroll to position [368, 0]
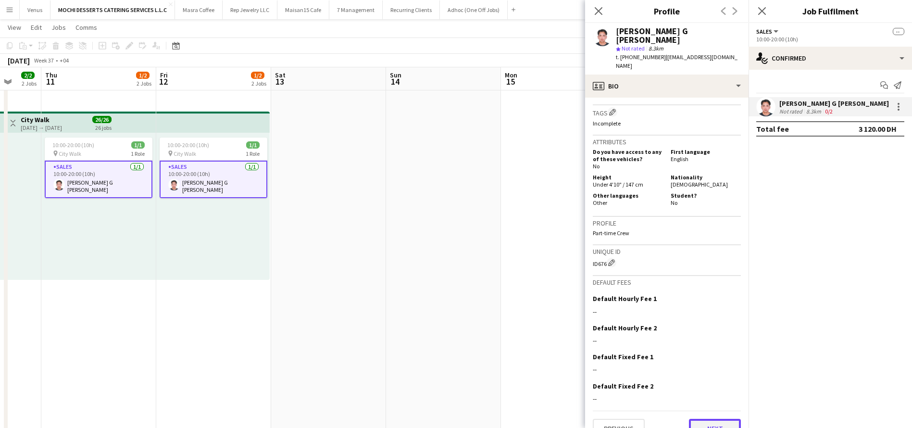
click at [707, 419] on button "Next" at bounding box center [715, 428] width 52 height 19
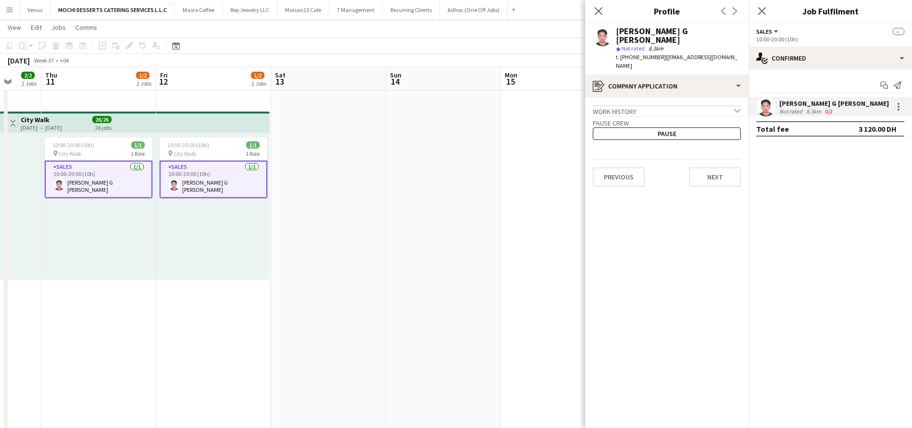
click at [723, 172] on app-crew-profile-application "Work history chevron-down Denny's restaurant Avance restaurant management Jul 2…" at bounding box center [667, 263] width 164 height 330
click at [719, 167] on button "Next" at bounding box center [715, 176] width 52 height 19
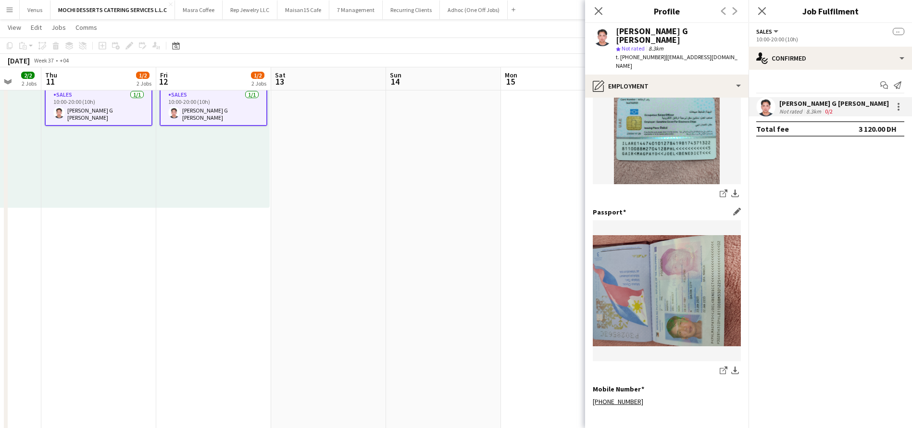
scroll to position [261, 0]
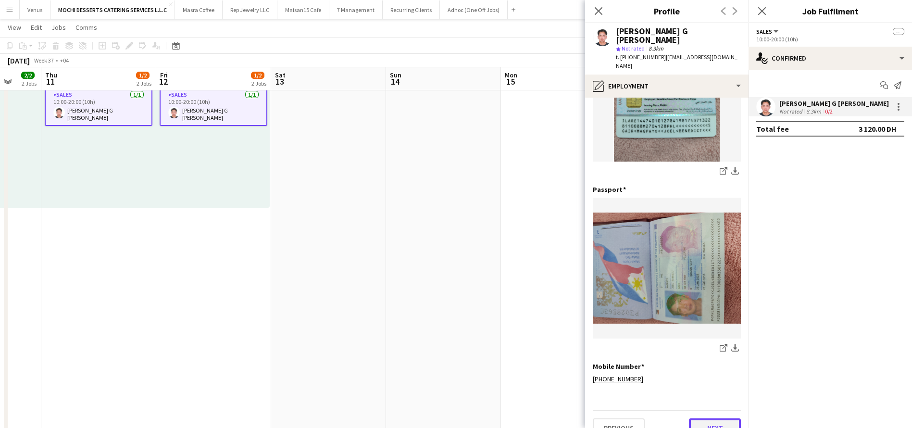
click at [705, 418] on button "Next" at bounding box center [715, 427] width 52 height 19
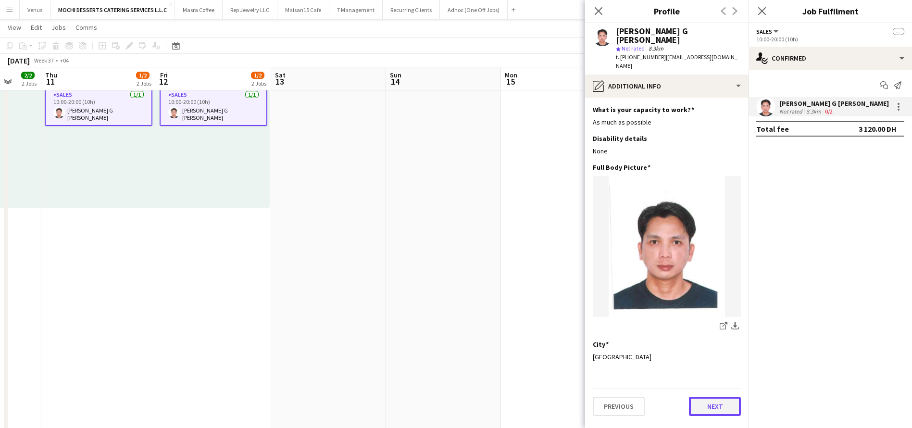
click at [708, 397] on button "Next" at bounding box center [715, 406] width 52 height 19
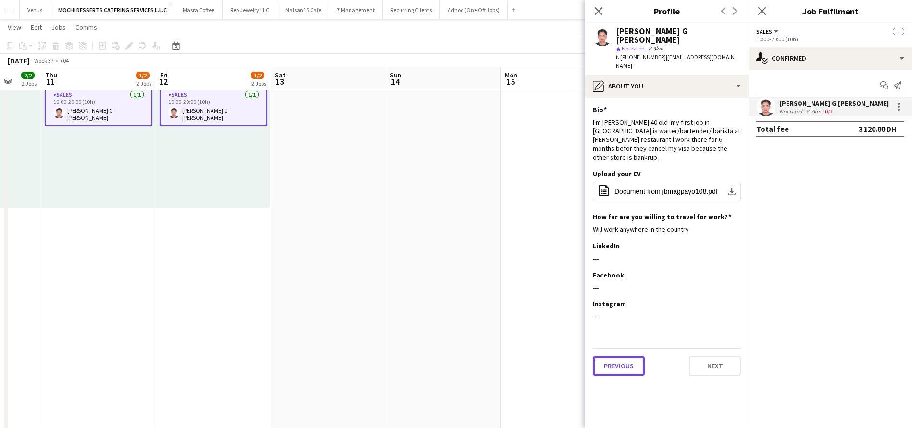
drag, startPoint x: 613, startPoint y: 349, endPoint x: 612, endPoint y: 355, distance: 6.3
click at [612, 355] on app-section-data-types "Bio Edit this field I'm Joel Benedict Magpayo 40 old .my first job in UAE is wa…" at bounding box center [667, 263] width 164 height 330
click at [616, 356] on button "Previous" at bounding box center [619, 365] width 52 height 19
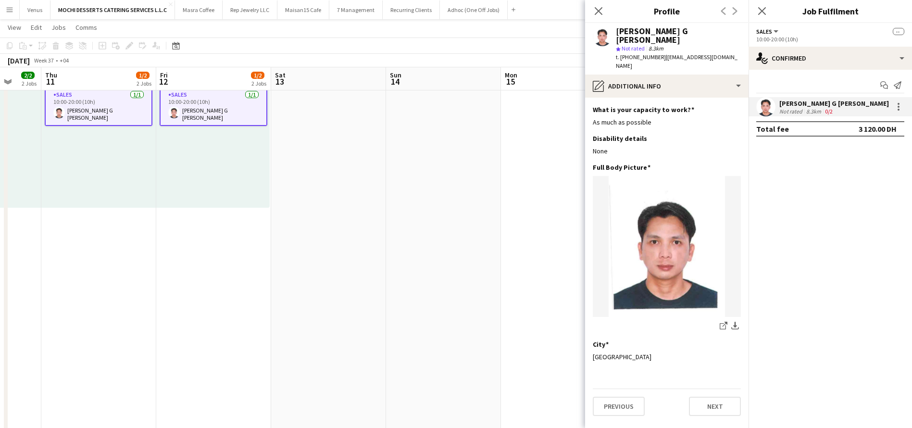
click at [846, 262] on mat-expansion-panel "check Confirmed Start chat Send notification Joel Benedict G Magpayo Not rated …" at bounding box center [831, 249] width 164 height 358
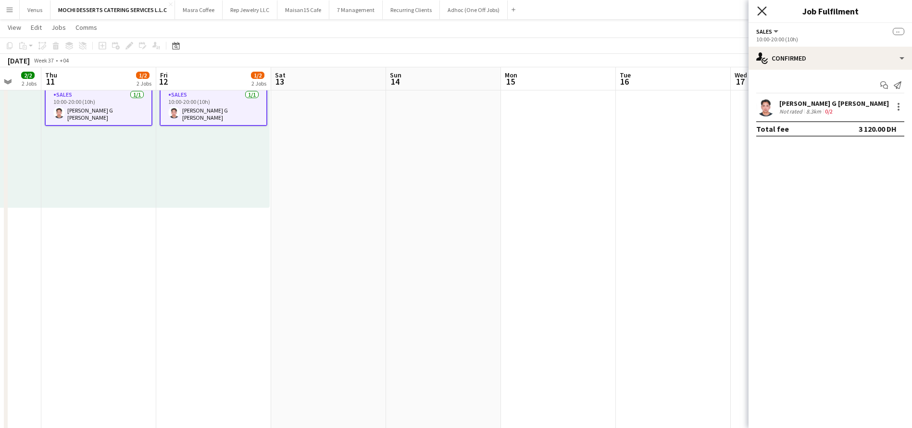
click at [763, 10] on icon at bounding box center [762, 10] width 9 height 9
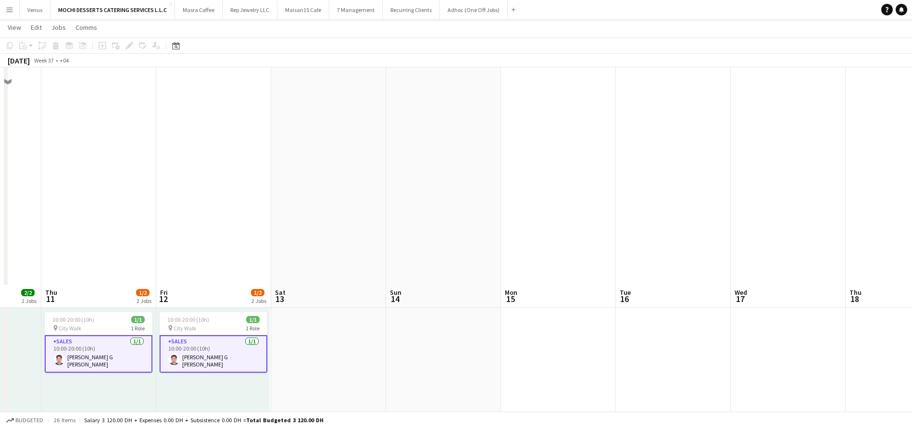
scroll to position [1505, 0]
